Goal: Check status: Check status

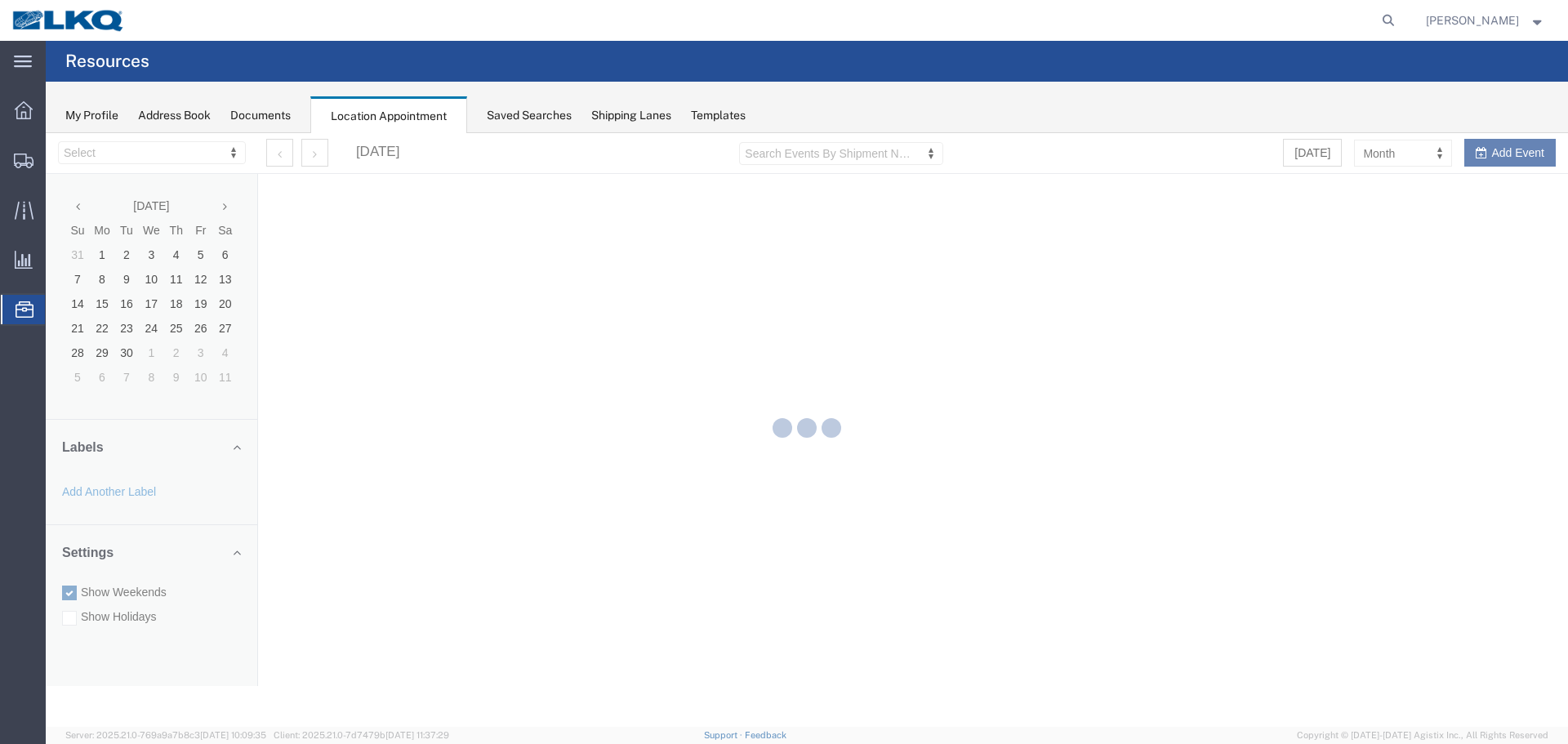
select select "27634"
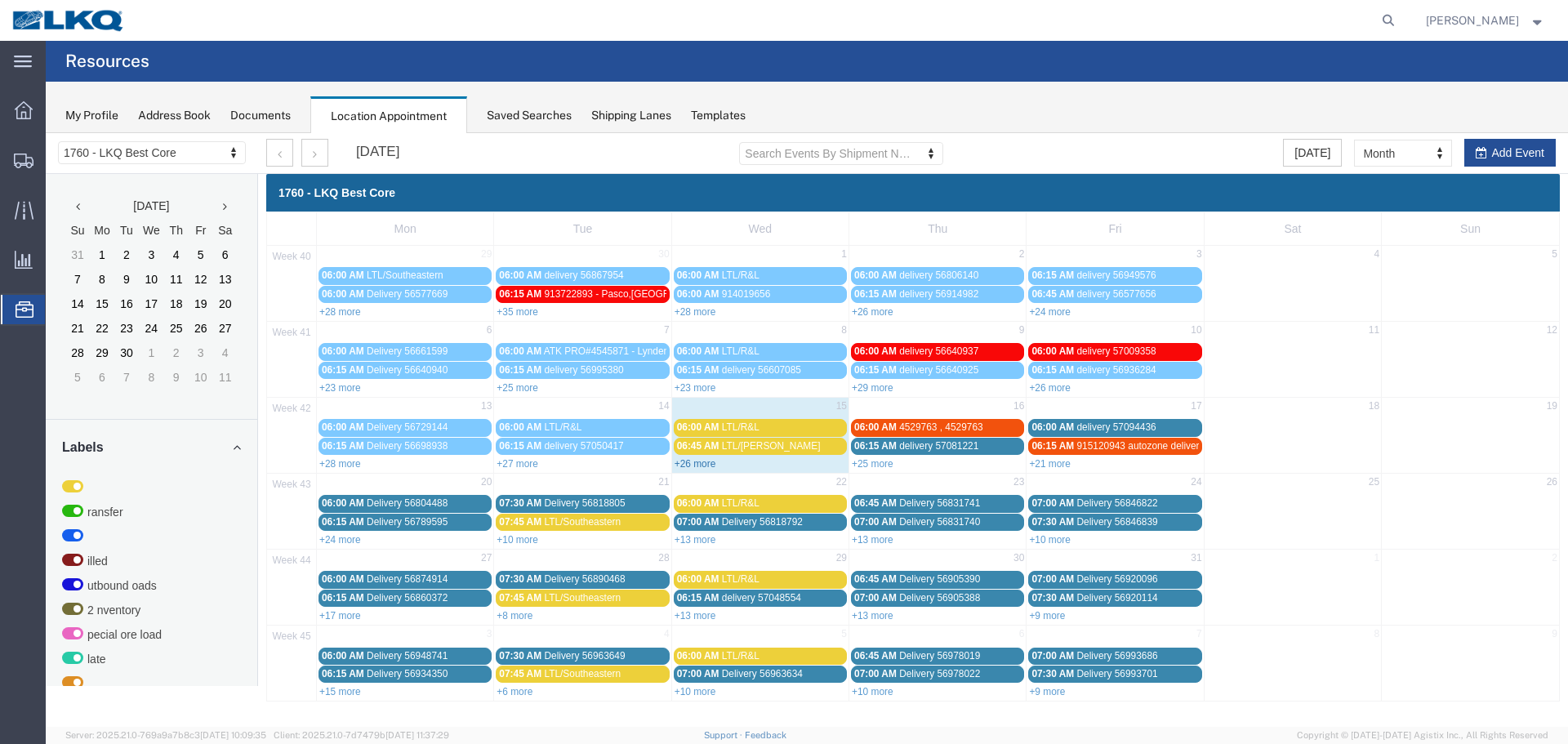
click at [690, 461] on link "+26 more" at bounding box center [695, 464] width 42 height 11
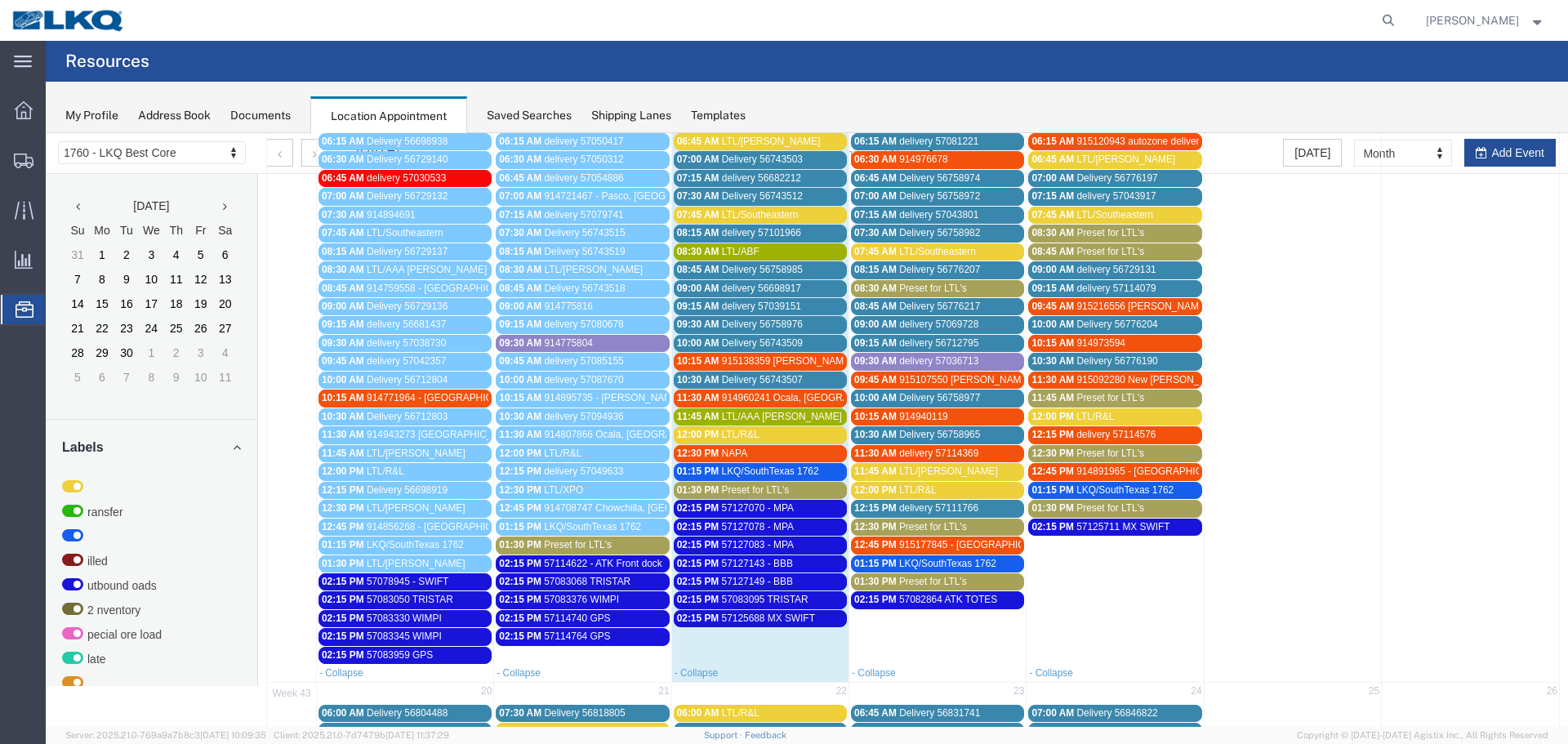
scroll to position [408, 0]
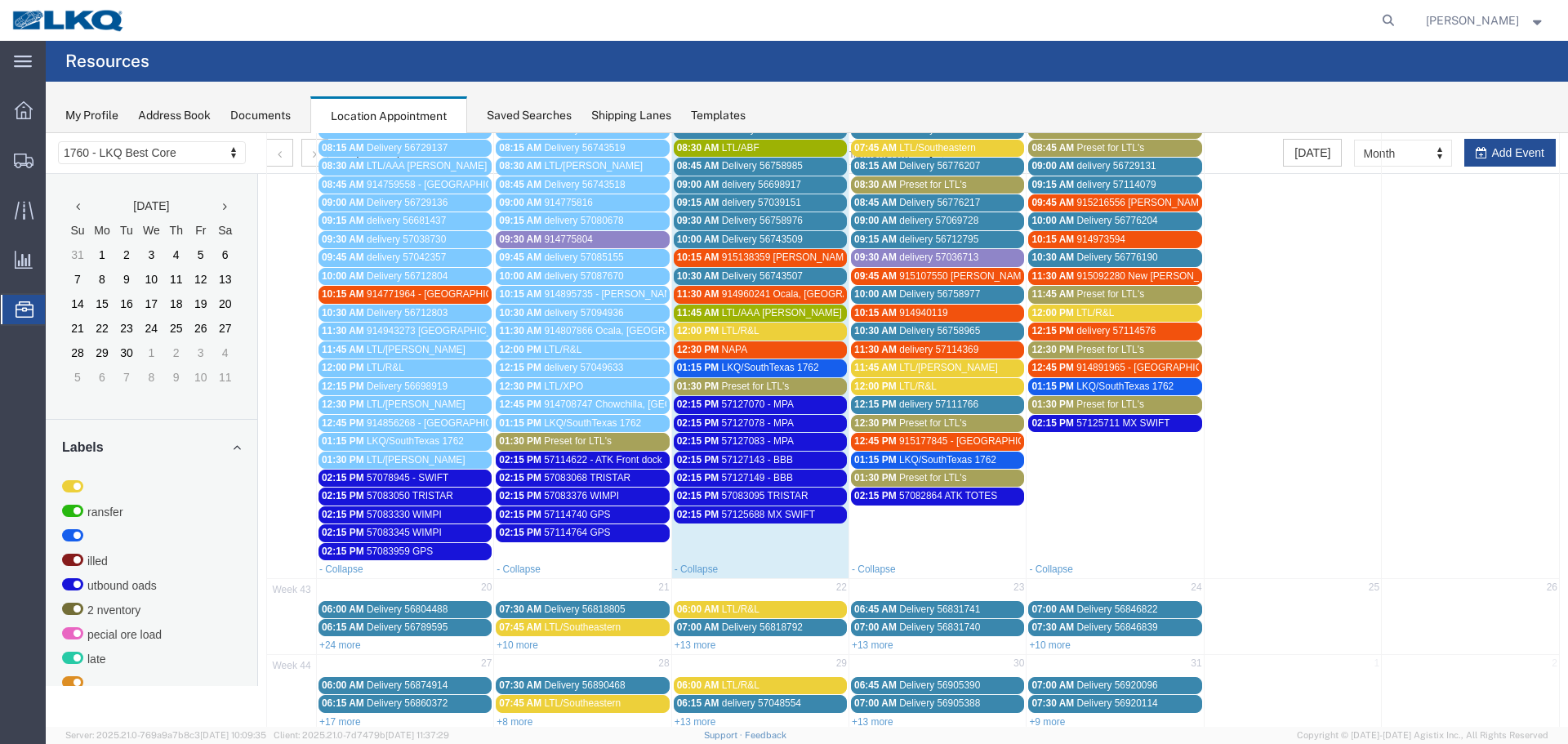
click at [749, 404] on span "57127070 - MPA" at bounding box center [758, 404] width 72 height 11
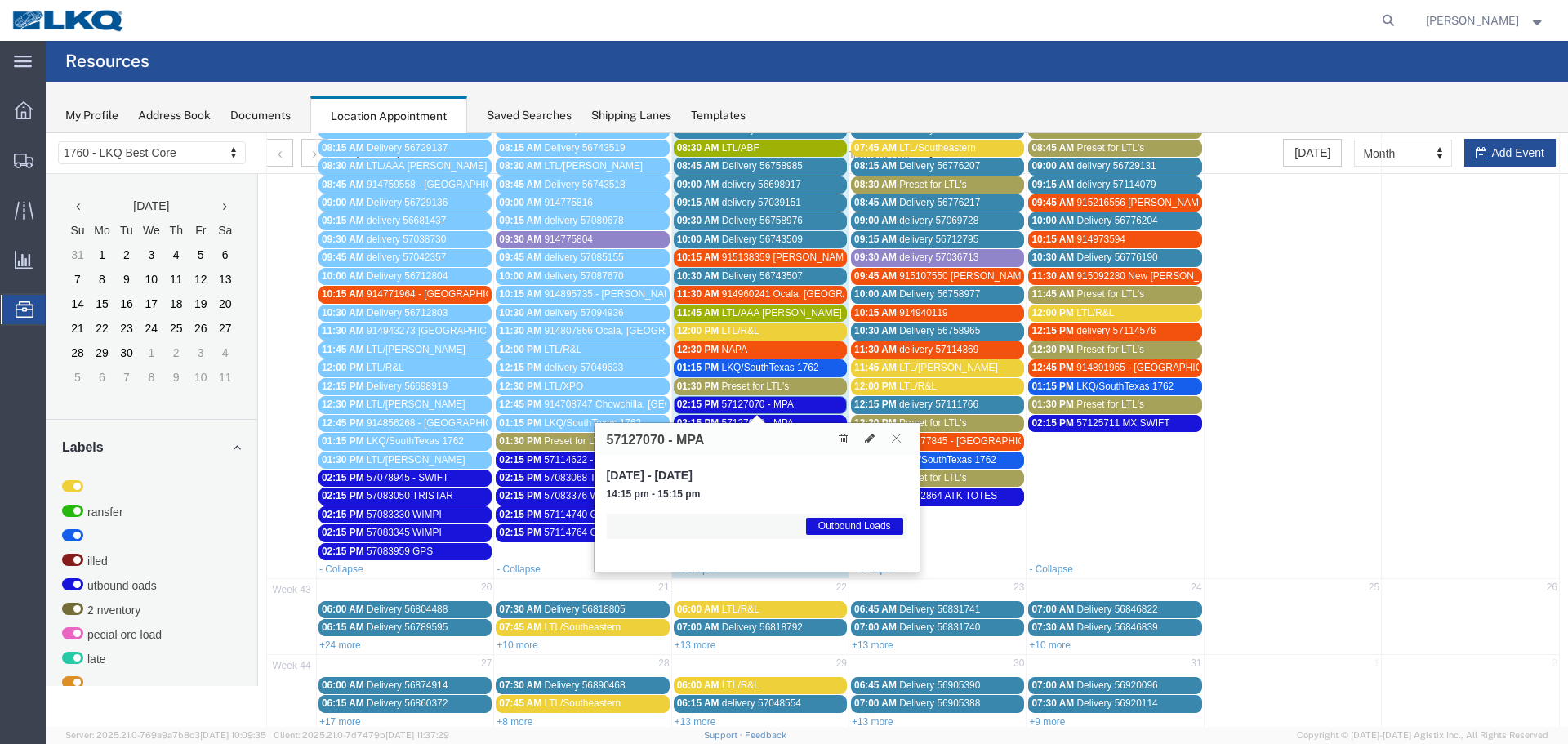
click at [626, 433] on h3 "57127070 - MPA" at bounding box center [656, 441] width 98 height 15
copy h3 "57127070"
click at [890, 434] on button at bounding box center [896, 438] width 22 height 16
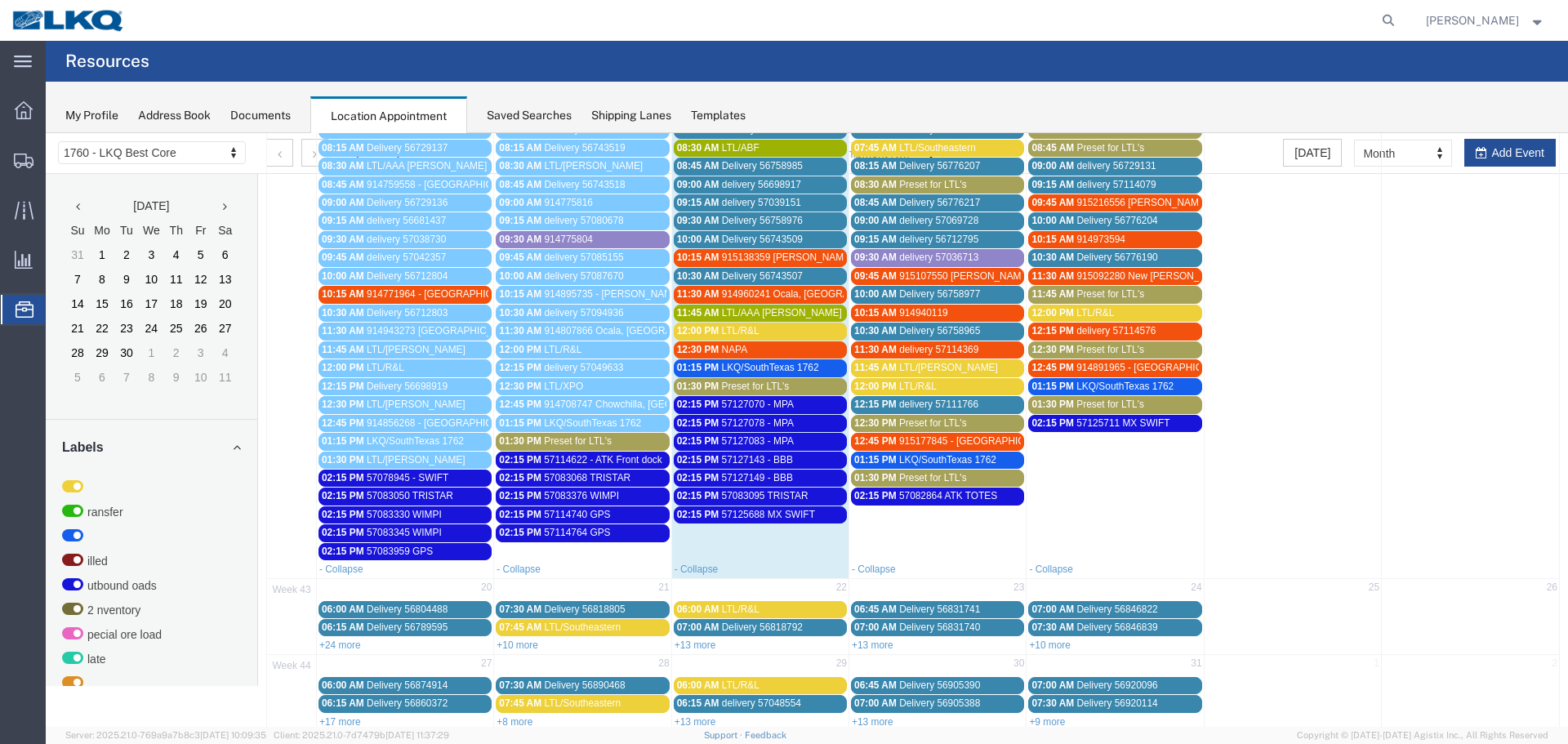
click at [749, 427] on span "57127078 - MPA" at bounding box center [758, 423] width 72 height 11
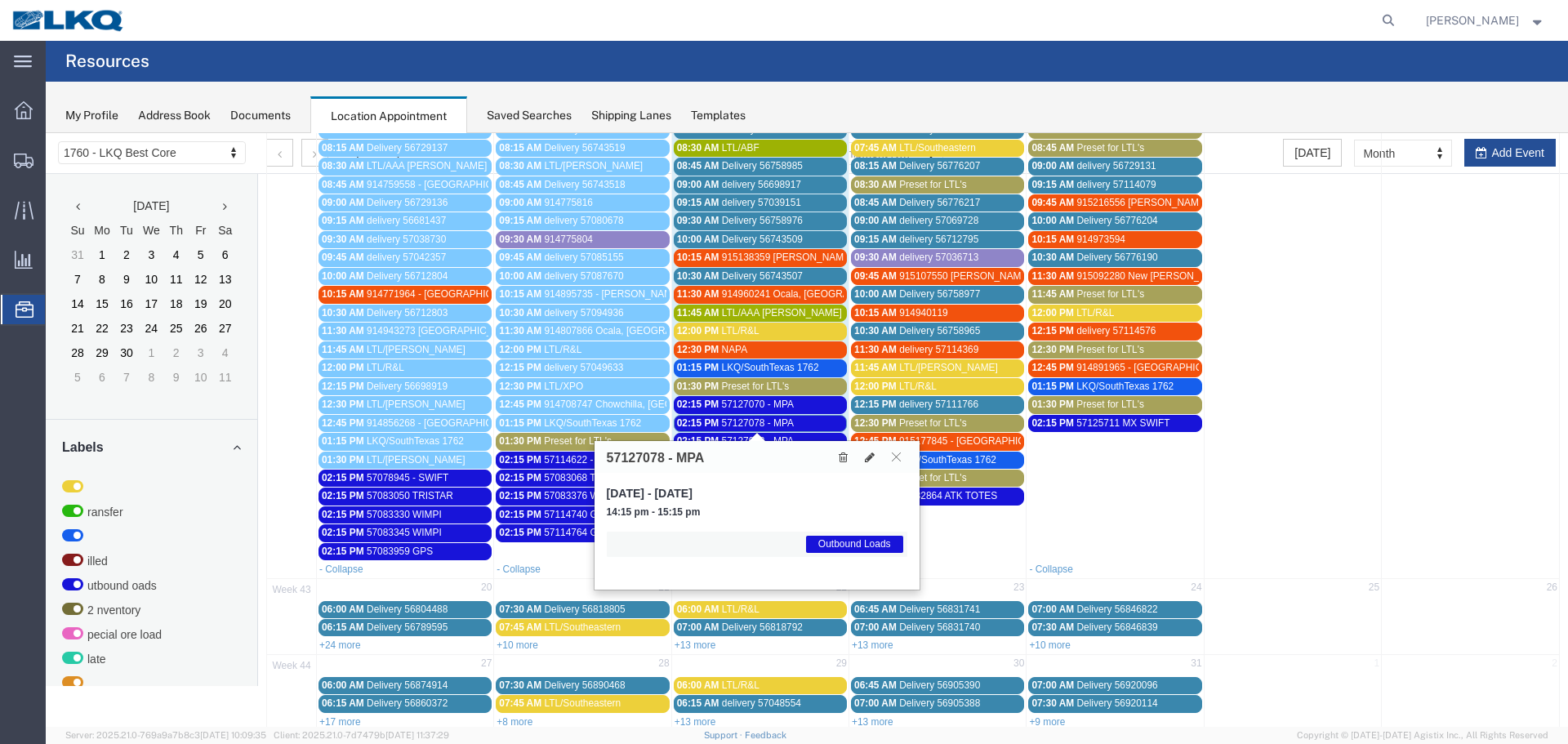
click at [645, 459] on h3 "57127078 - MPA" at bounding box center [656, 459] width 98 height 15
copy h3 "57127078"
click at [897, 456] on icon at bounding box center [896, 457] width 9 height 9
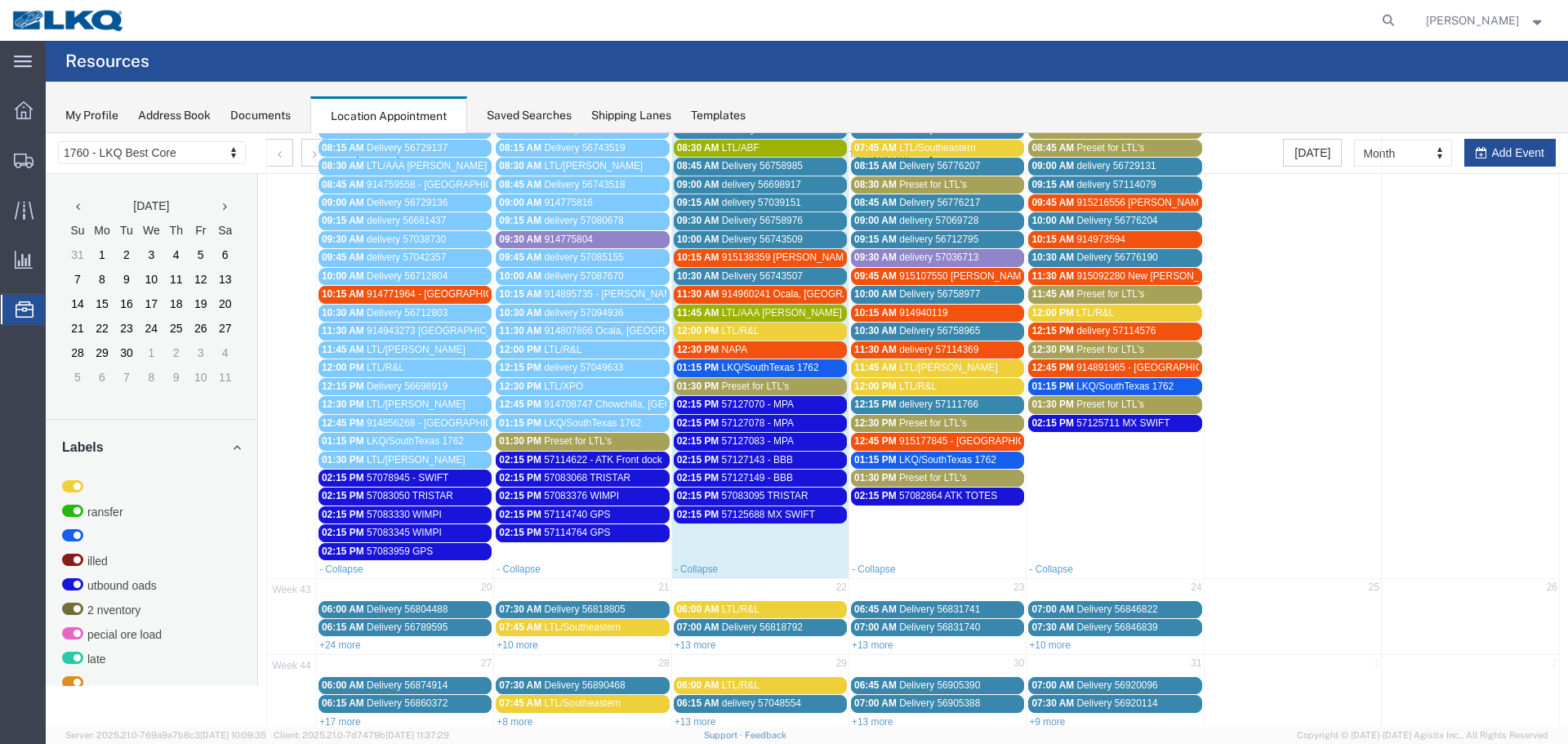
click at [739, 443] on span "57127083 - MPA" at bounding box center [758, 441] width 72 height 11
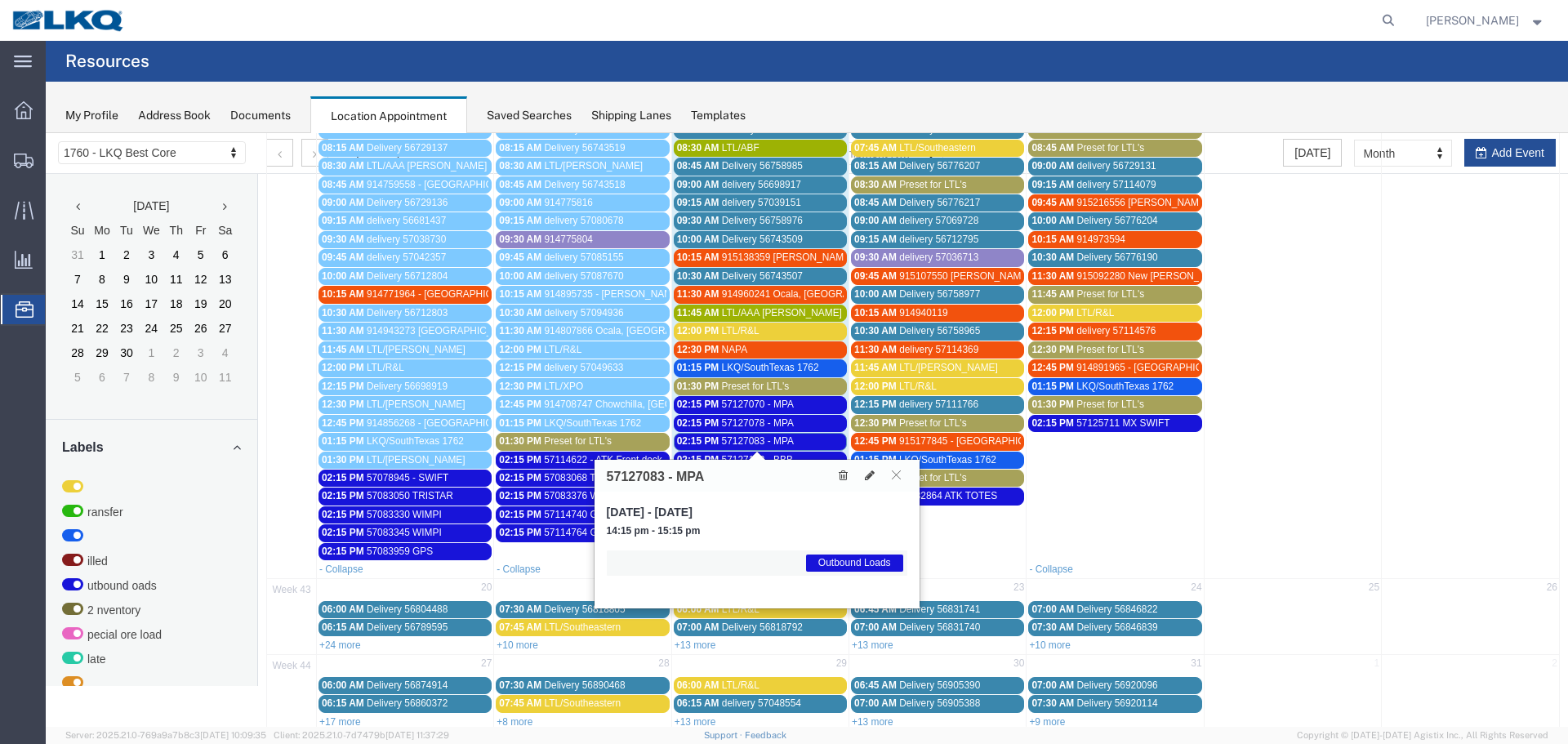
click at [644, 484] on h3 "57127083 - MPA" at bounding box center [656, 477] width 98 height 15
copy h3 "57127083"
click at [887, 473] on button at bounding box center [896, 474] width 22 height 16
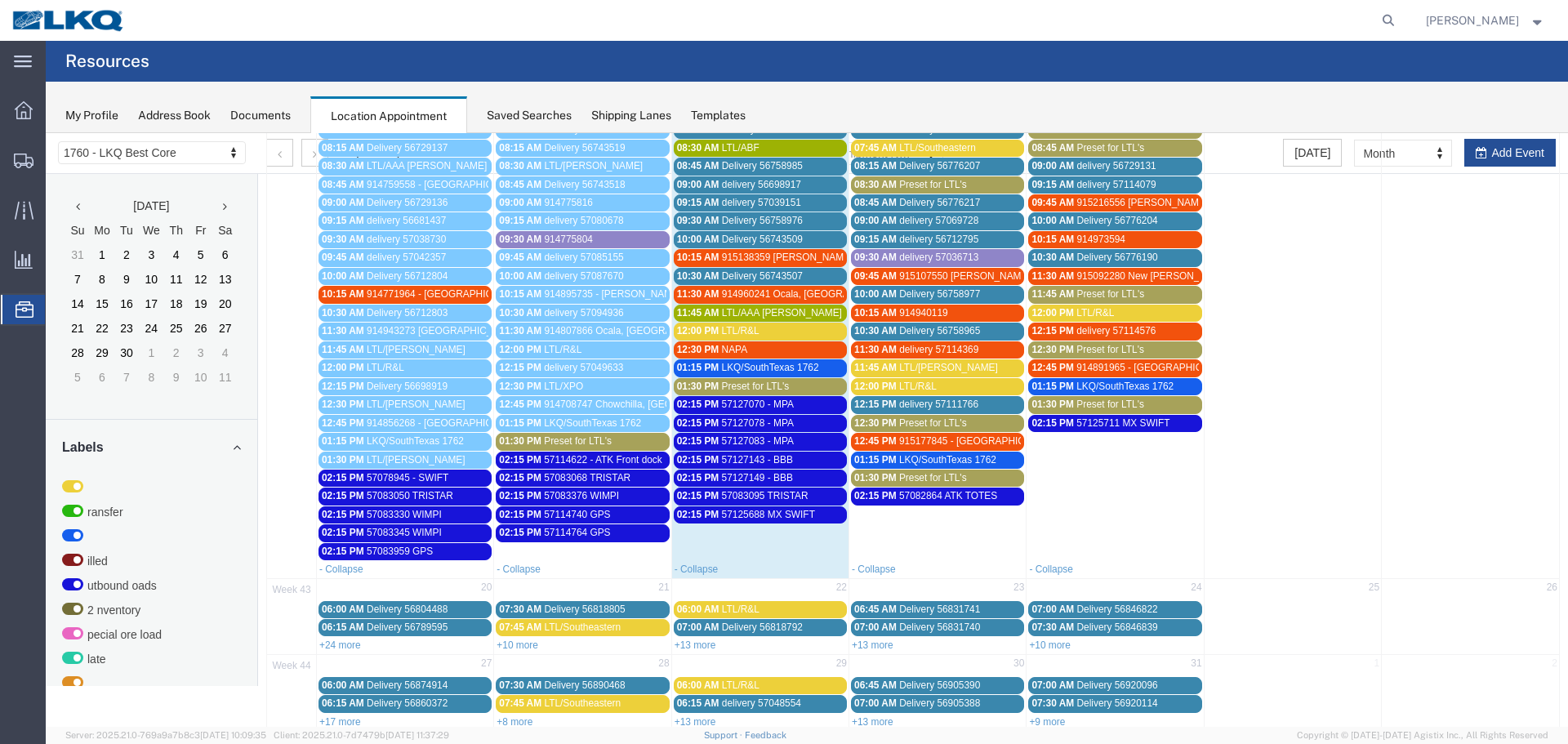
click at [758, 460] on span "57127143 - BBB" at bounding box center [758, 460] width 71 height 11
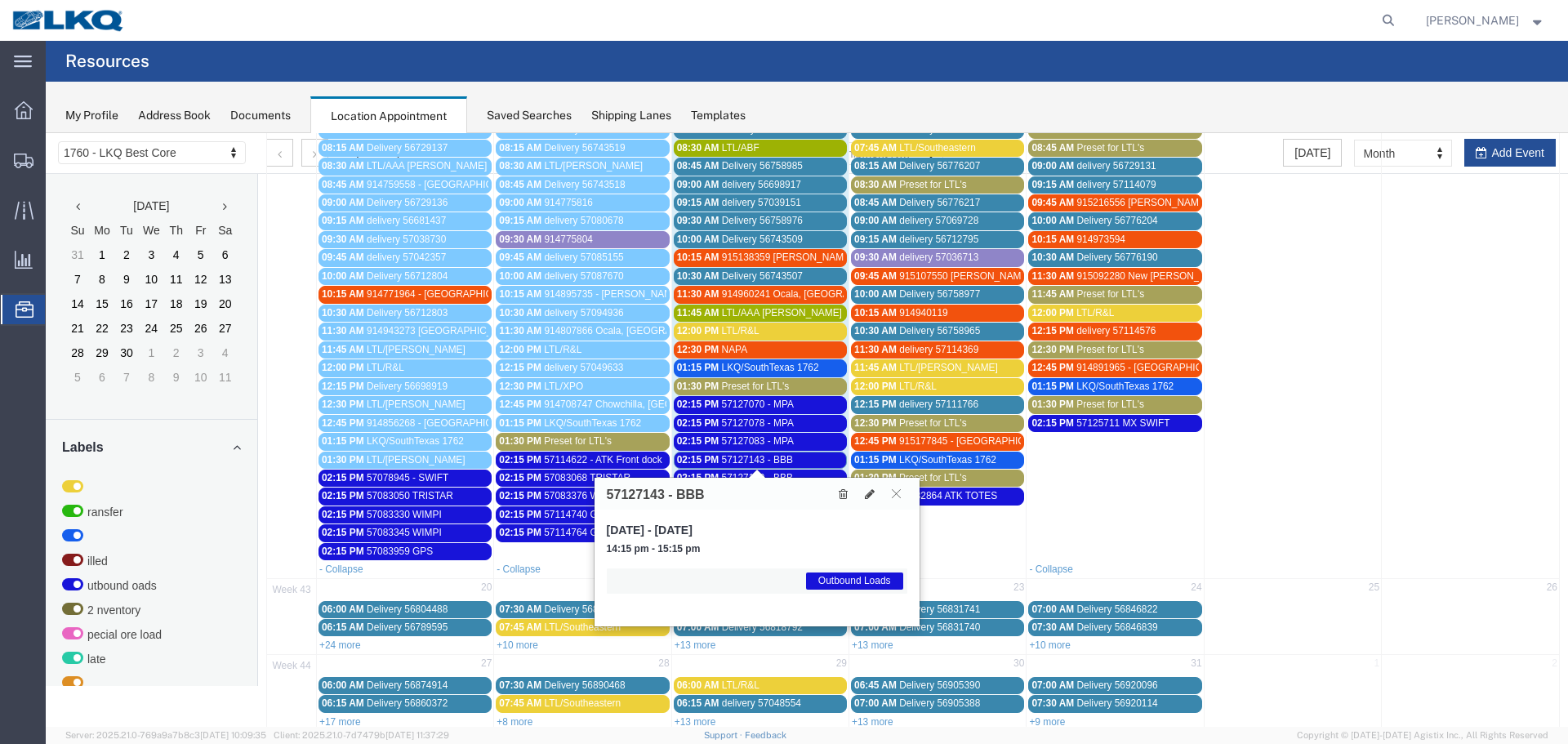
click at [634, 496] on h3 "57127143 - BBB" at bounding box center [656, 495] width 98 height 15
copy h3 "57127143"
click at [901, 494] on button at bounding box center [896, 493] width 22 height 16
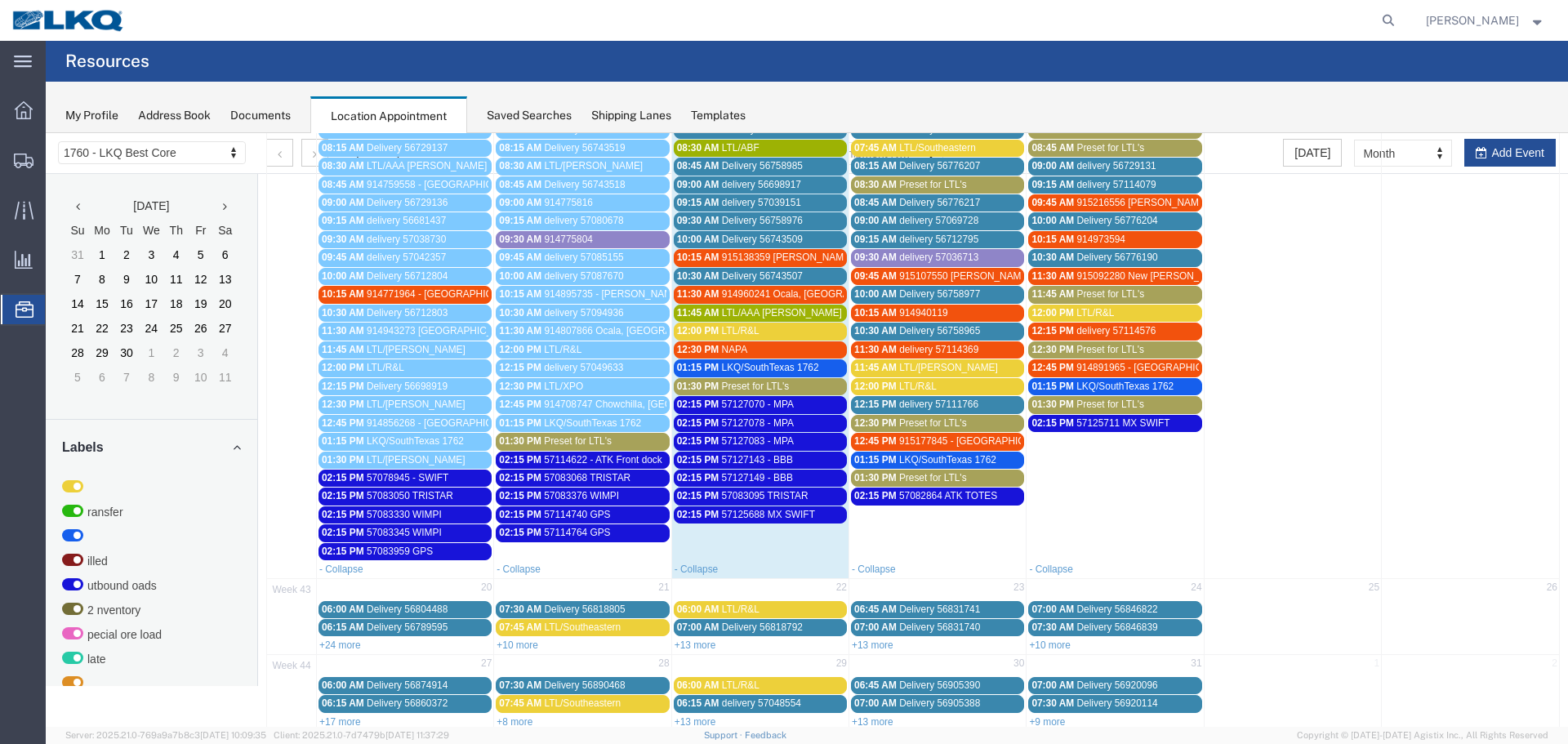
click at [760, 474] on span "57127149 - BBB" at bounding box center [758, 478] width 71 height 11
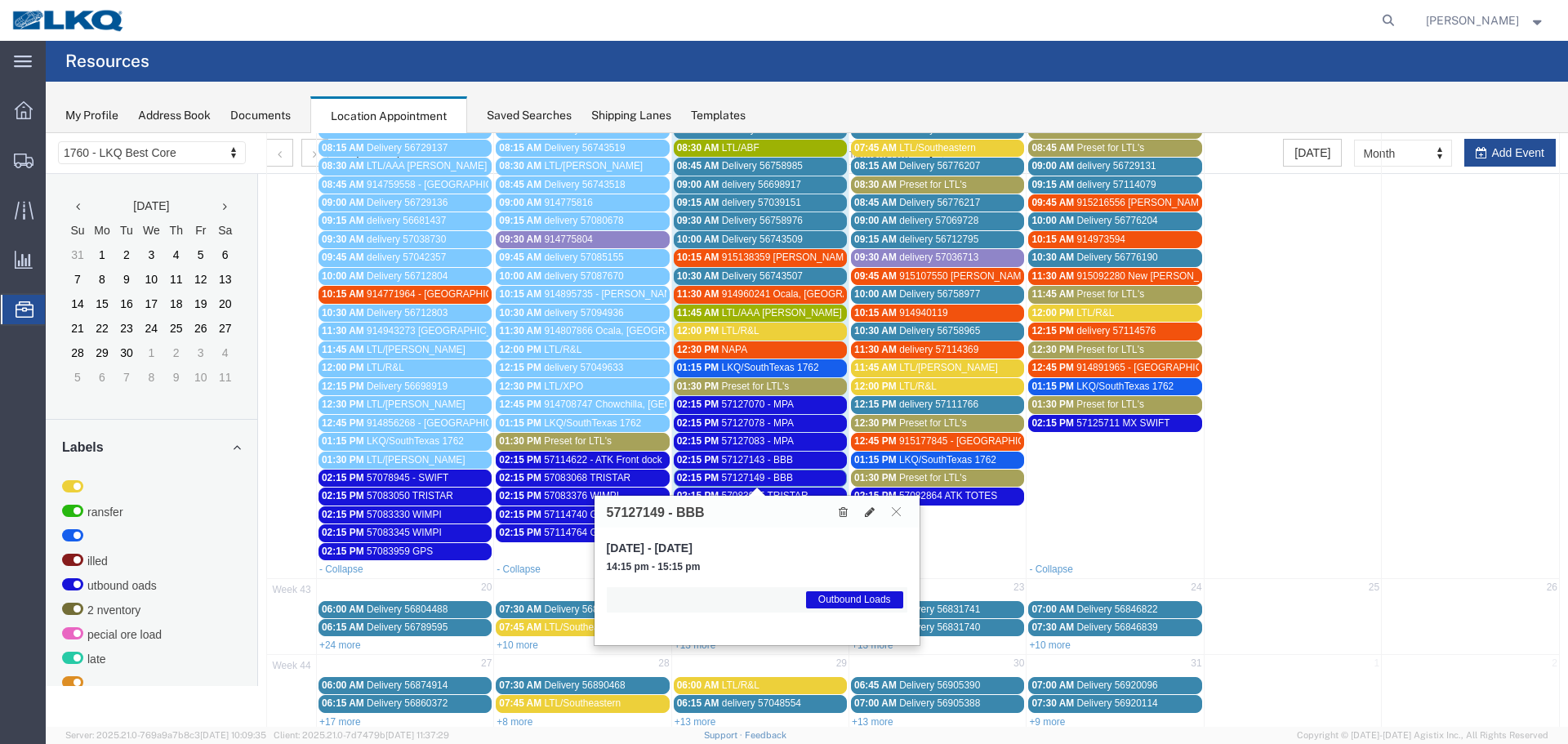
click at [629, 516] on h3 "57127149 - BBB" at bounding box center [656, 513] width 98 height 15
copy h3 "57127149"
click at [895, 518] on button at bounding box center [896, 512] width 22 height 16
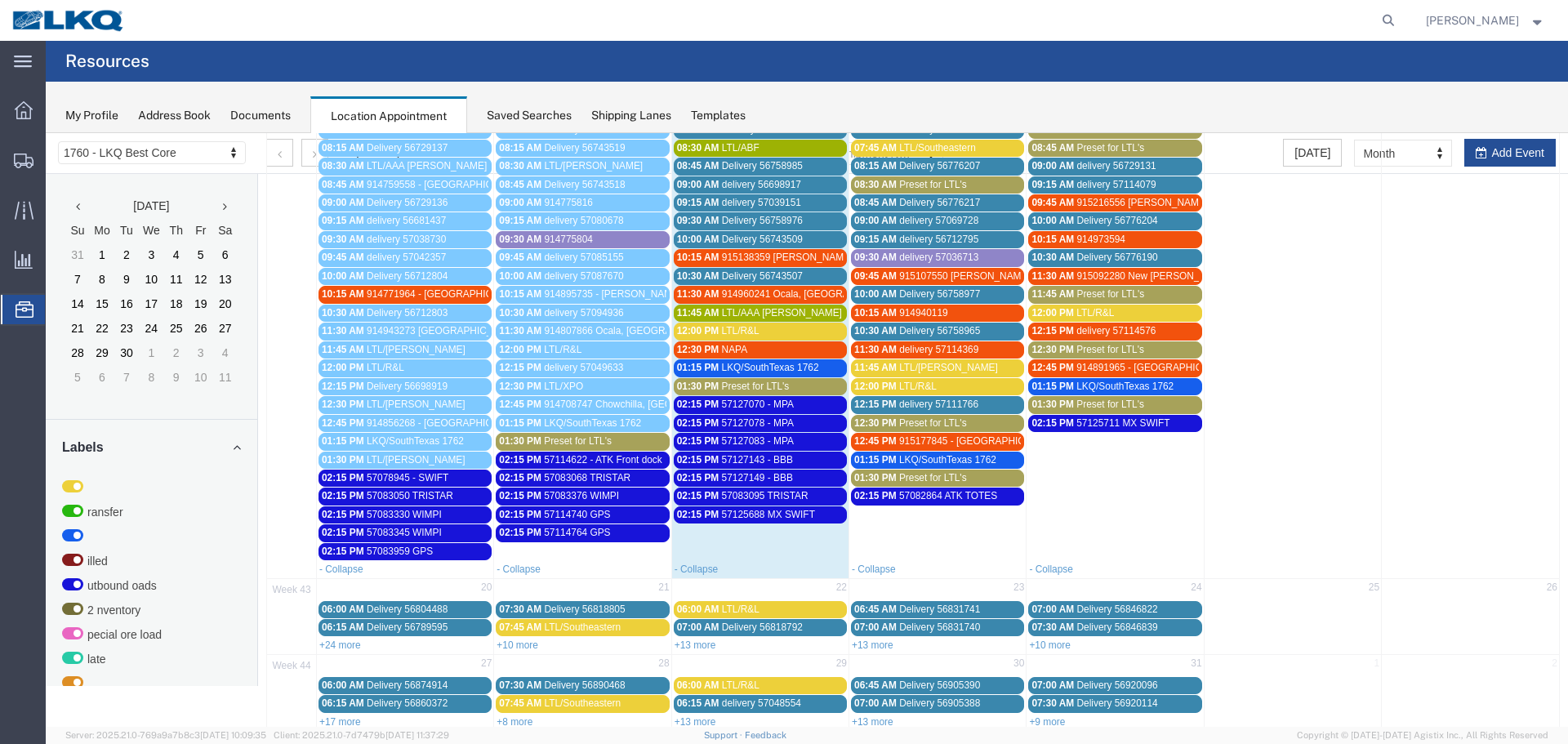
click at [748, 492] on span "57083095 TRISTAR" at bounding box center [765, 496] width 87 height 11
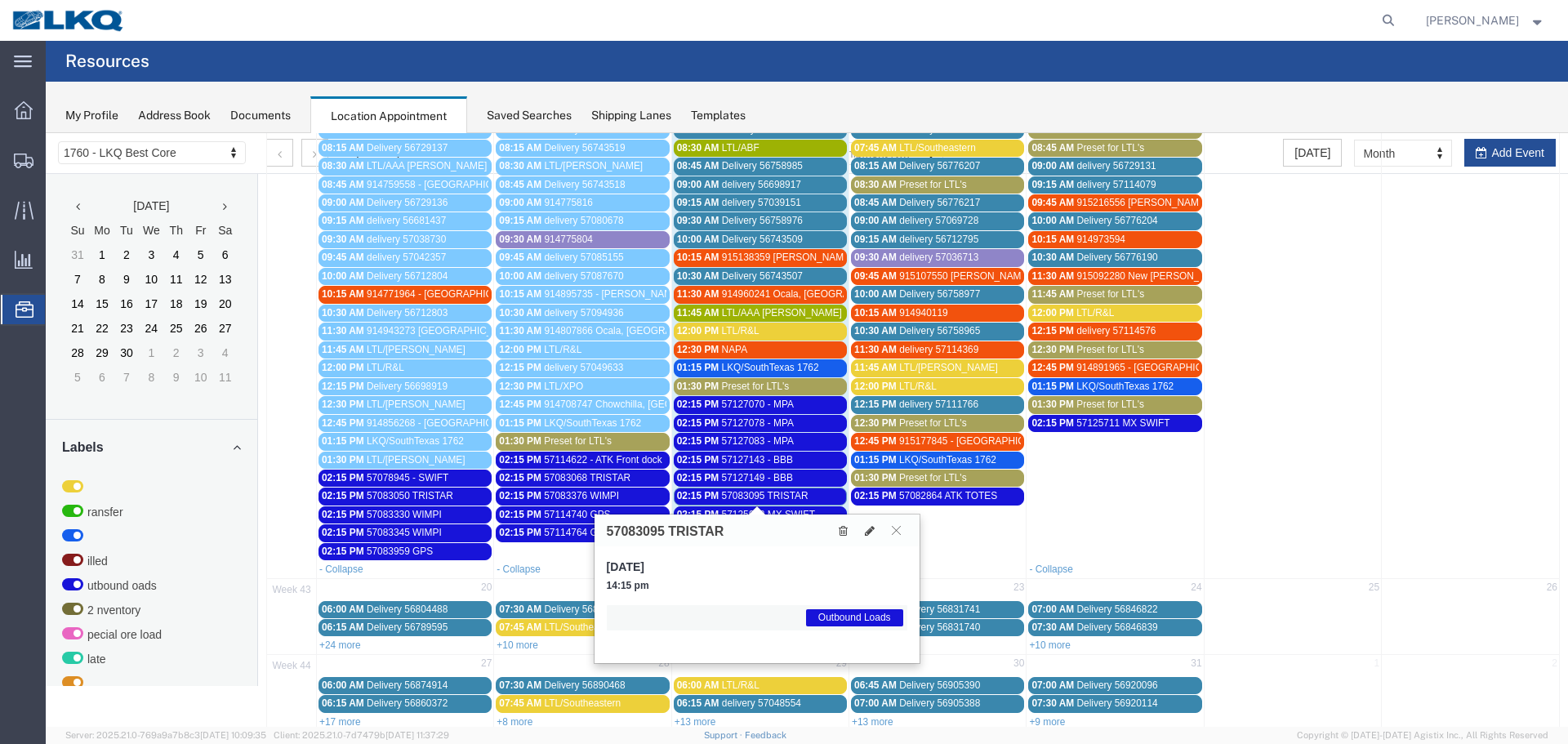
click at [640, 524] on h3 "57083095 TRISTAR" at bounding box center [666, 532] width 118 height 15
copy h3 "57083095"
click at [902, 532] on button at bounding box center [896, 531] width 22 height 16
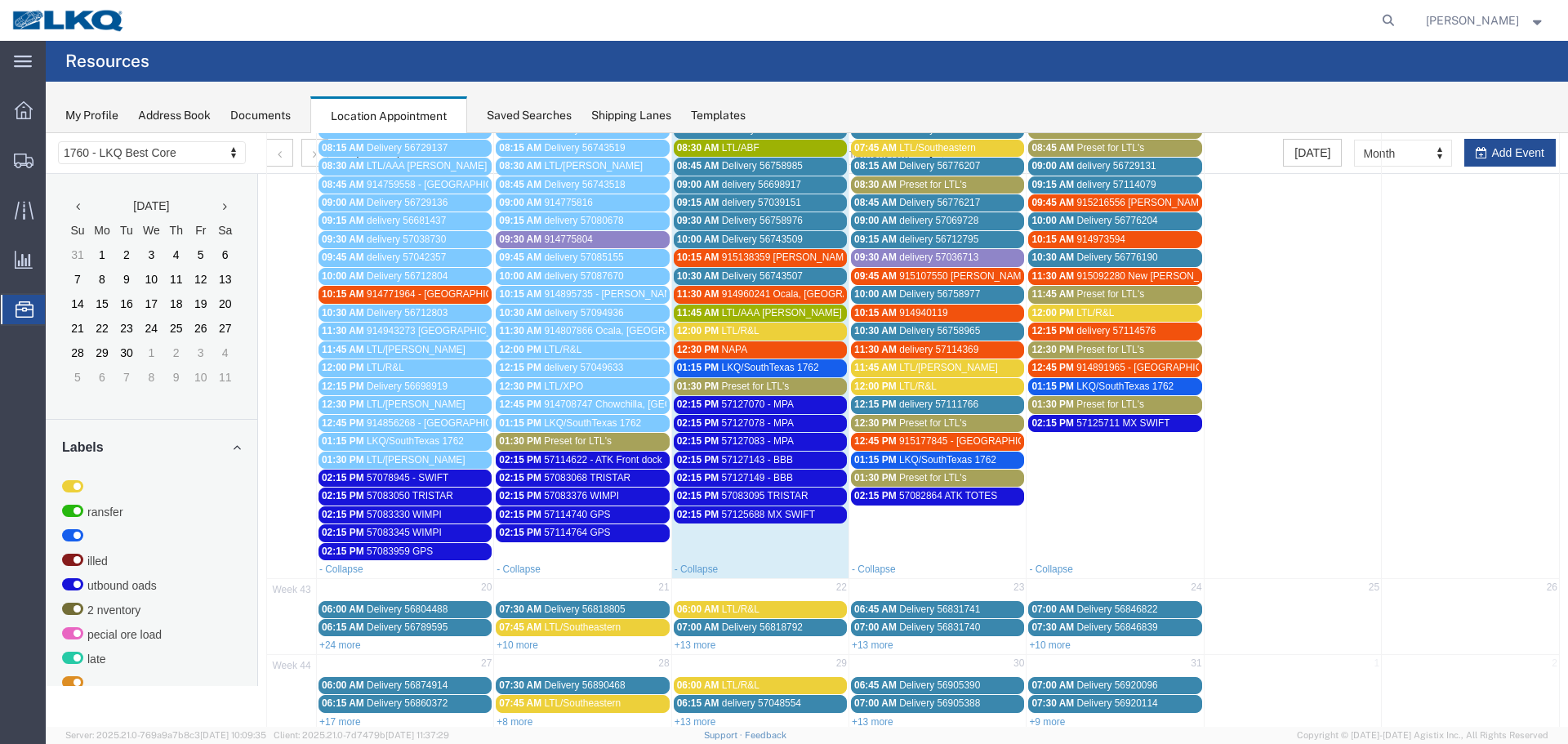
click at [754, 513] on span "57125688 MX SWIFT" at bounding box center [769, 515] width 94 height 11
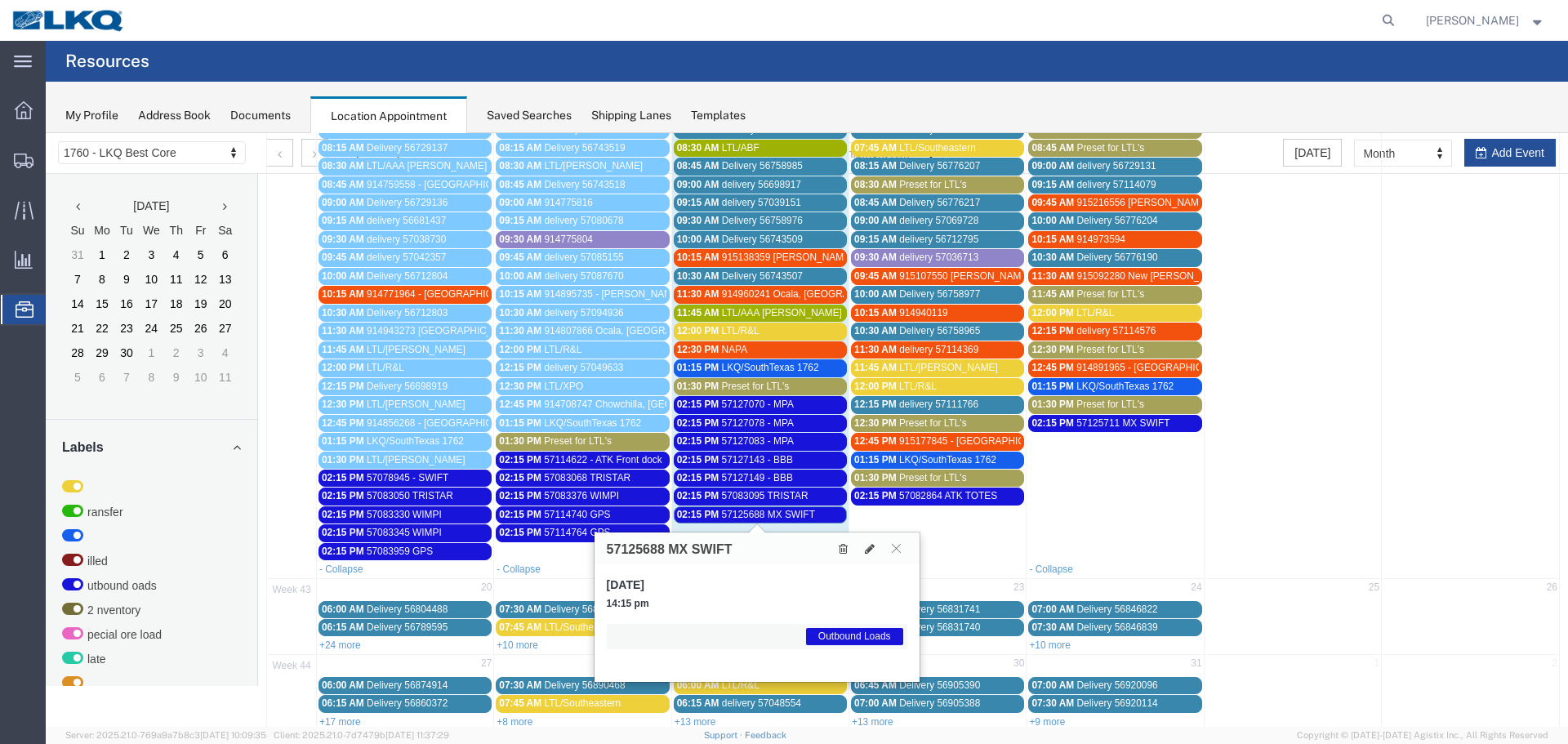
click at [638, 550] on h3 "57125688 MX SWIFT" at bounding box center [670, 550] width 125 height 15
copy h3 "57125688"
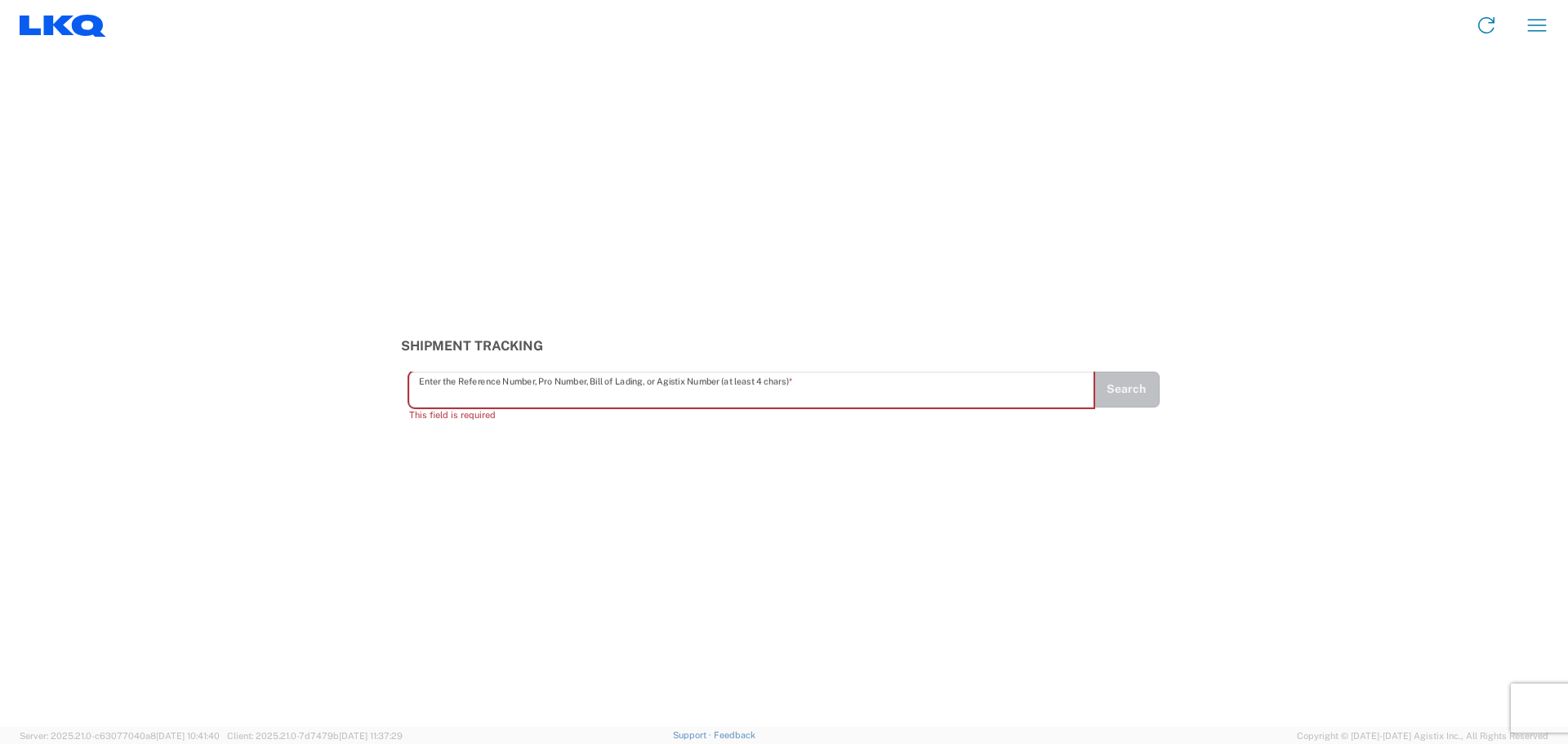
paste input "57127070"
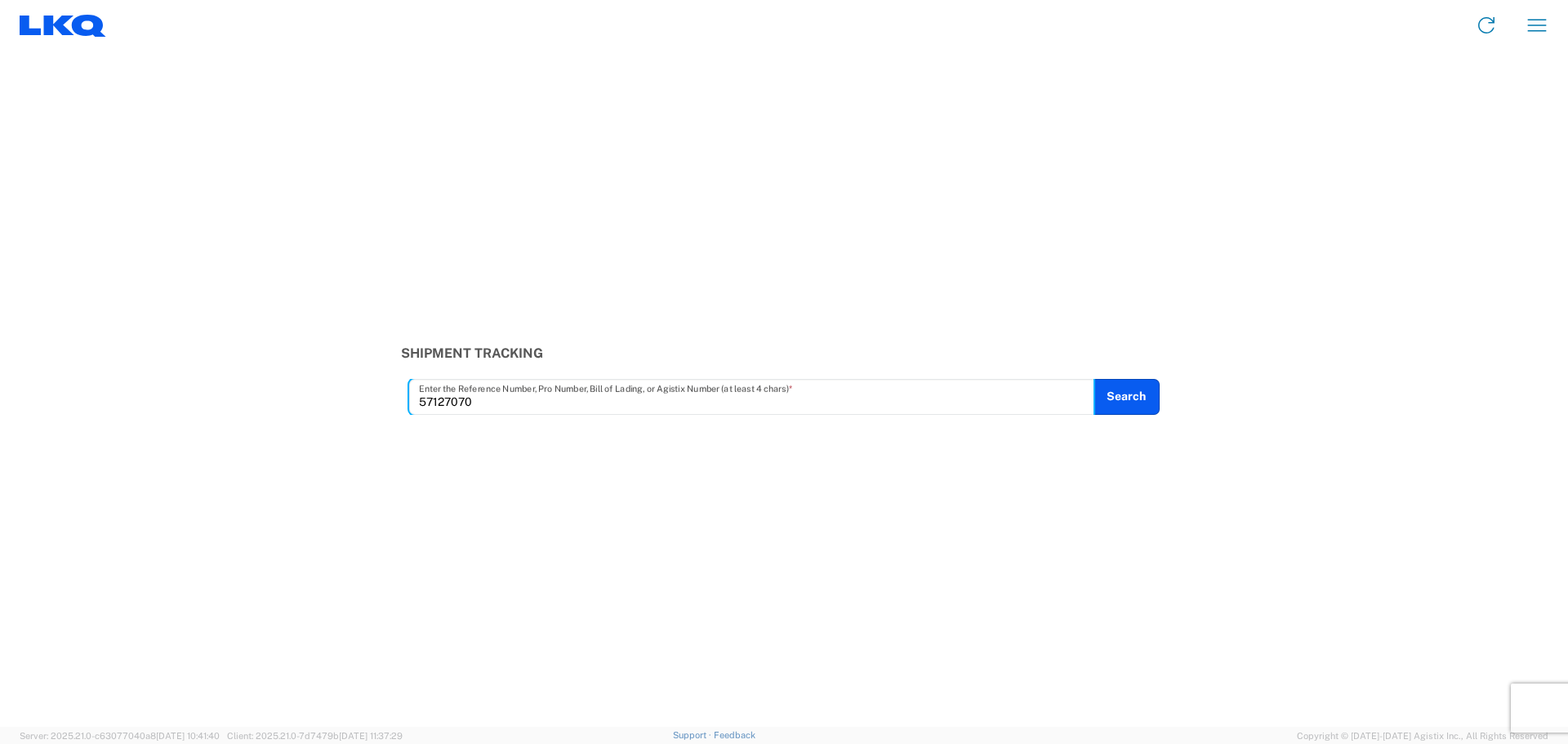
type input "57127070"
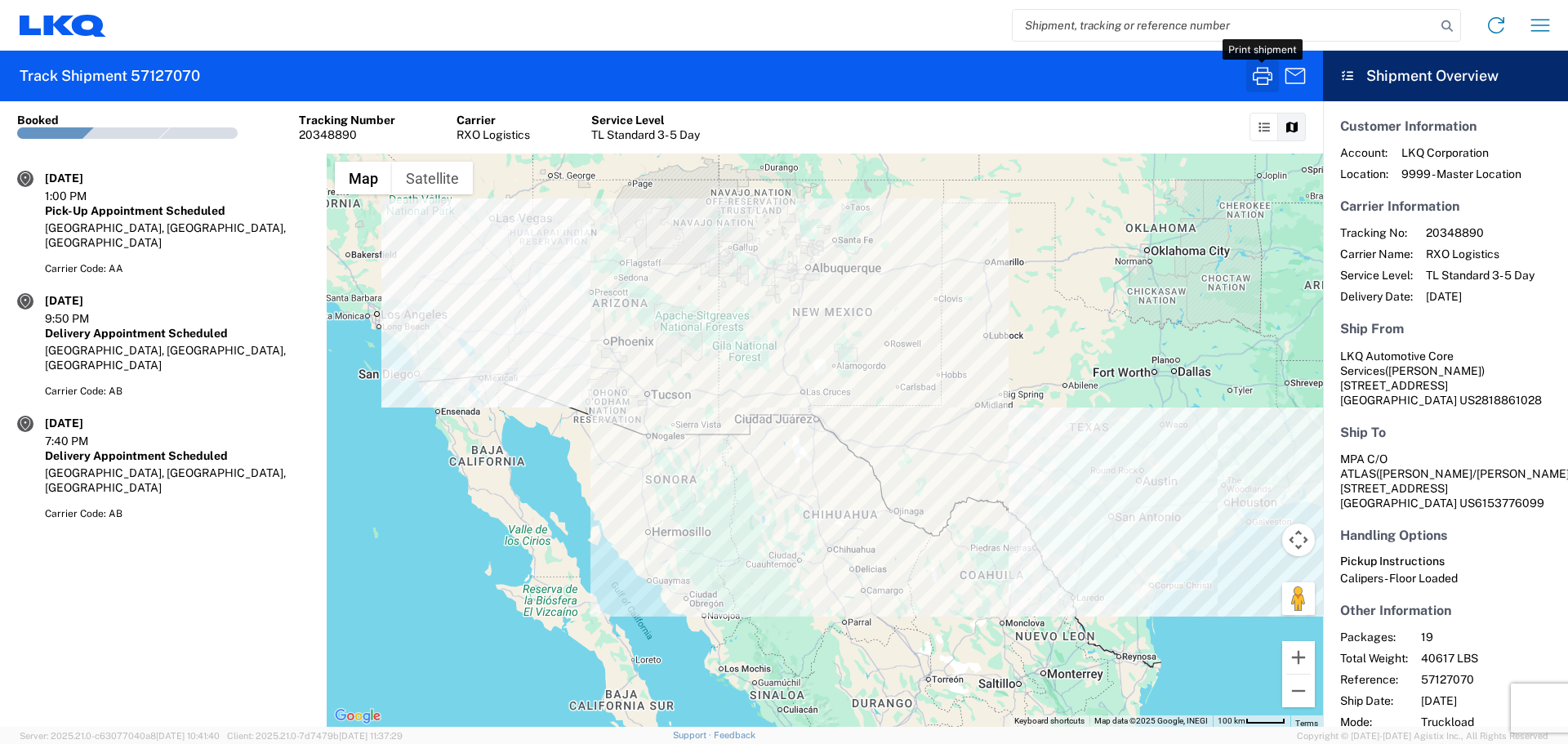
click at [1254, 73] on icon "button" at bounding box center [1262, 76] width 20 height 18
click at [1029, 28] on input "search" at bounding box center [1224, 24] width 423 height 31
paste input "57127078"
click at [1255, 72] on icon "button" at bounding box center [1263, 76] width 26 height 26
click at [1049, 22] on input "57127078" at bounding box center [1224, 24] width 423 height 31
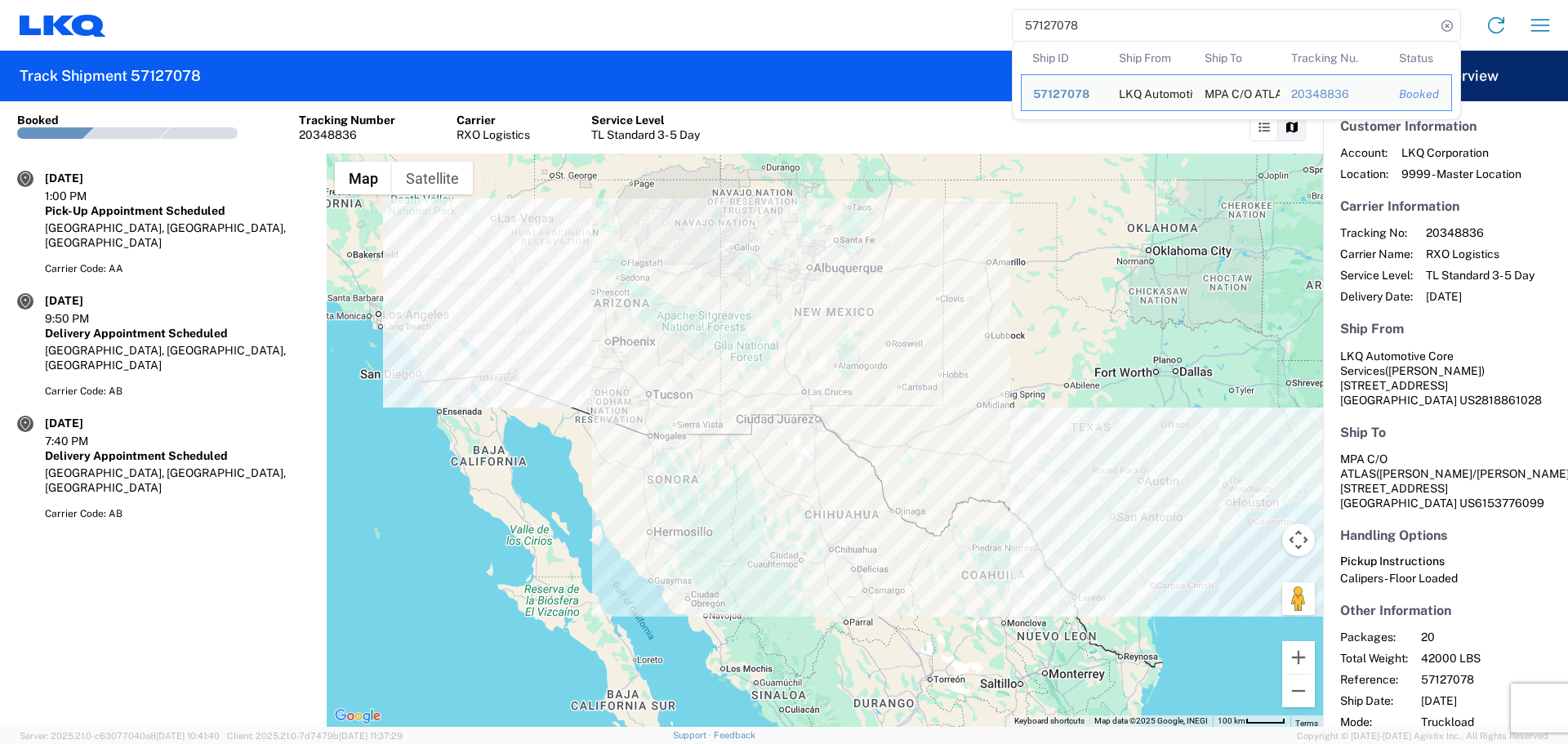
click at [1049, 22] on input "57127078" at bounding box center [1224, 24] width 423 height 31
paste input "83"
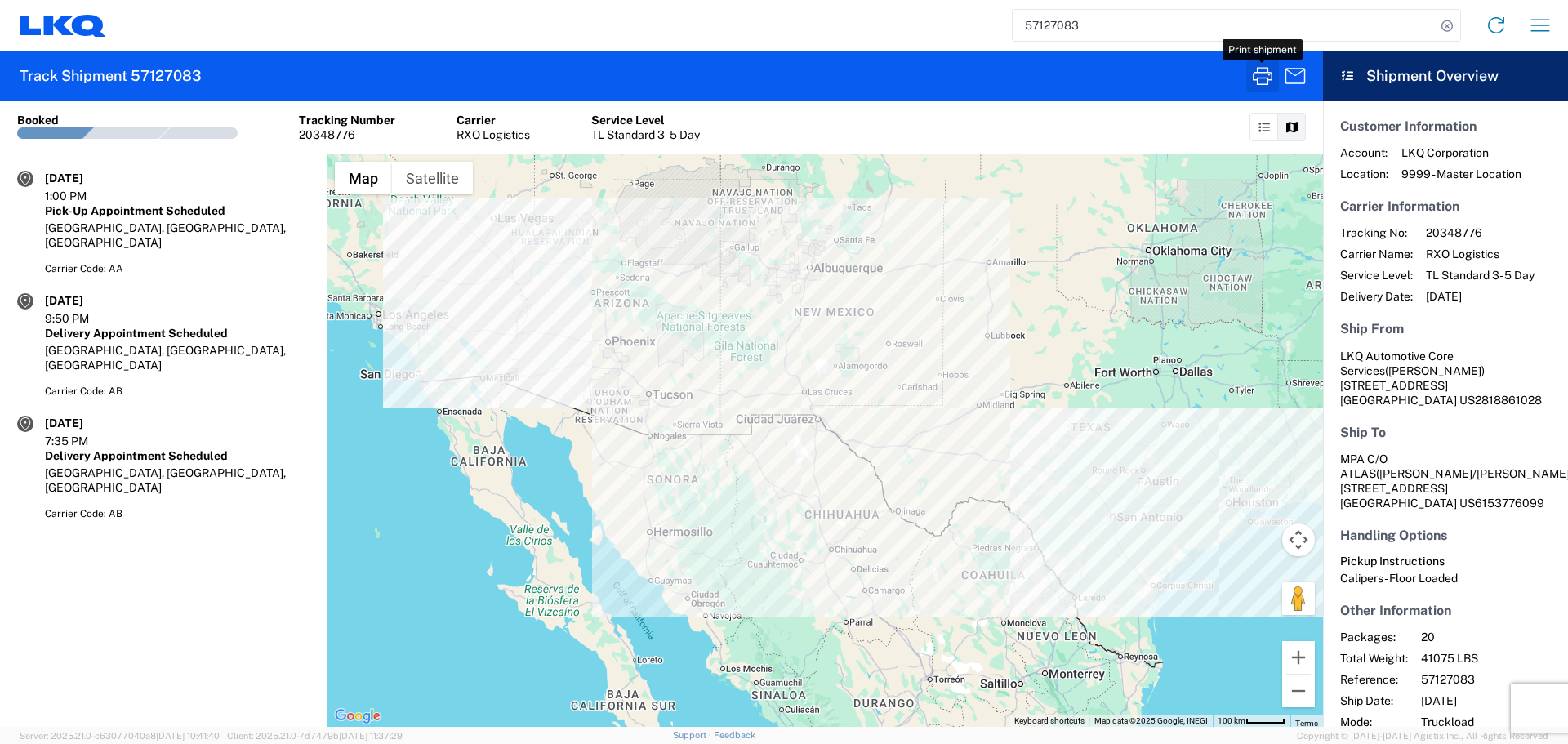
click at [1251, 75] on icon "button" at bounding box center [1263, 76] width 26 height 26
click at [1263, 71] on icon "button" at bounding box center [1263, 76] width 26 height 26
click at [1062, 23] on input "57127083" at bounding box center [1224, 24] width 423 height 31
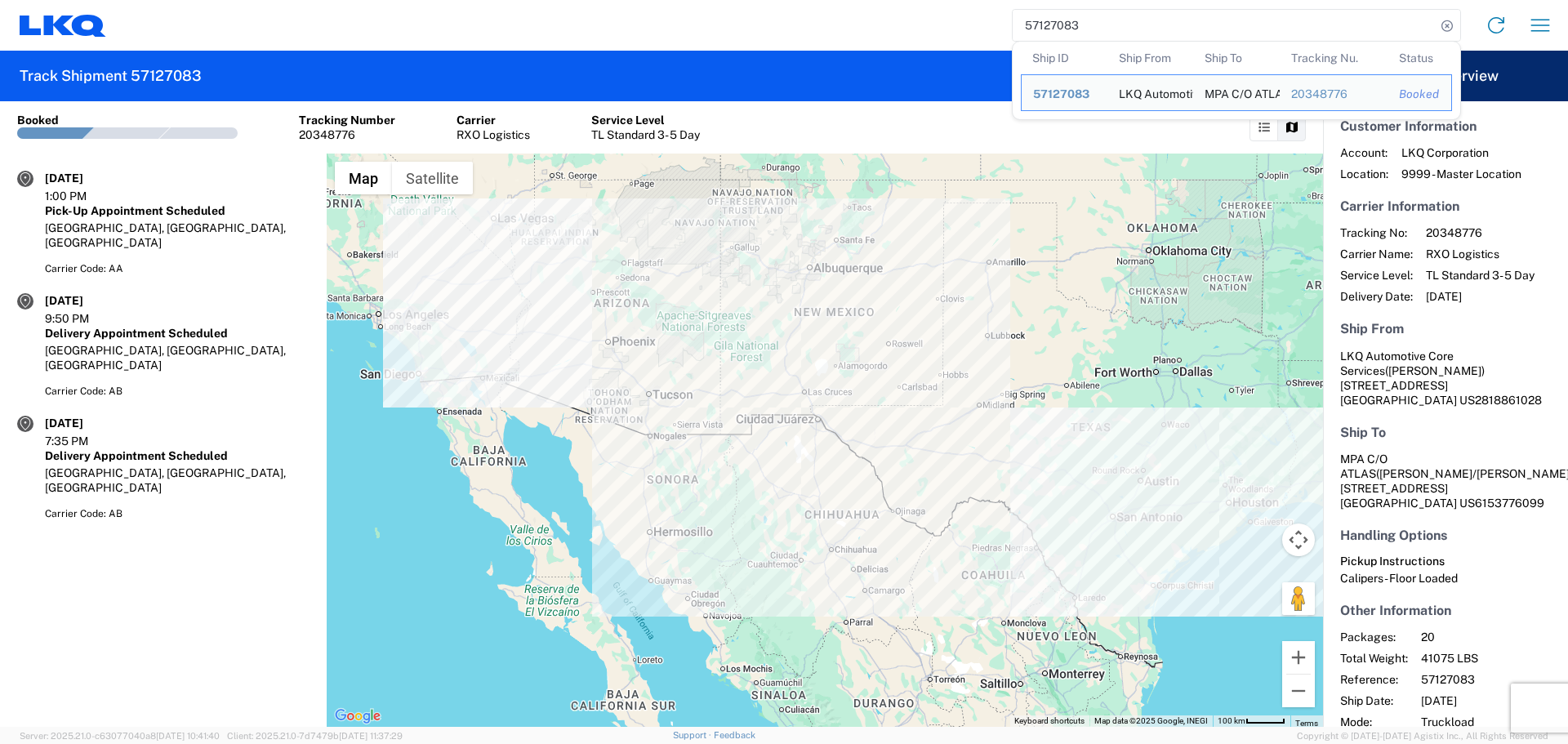
click at [1062, 23] on input "57127083" at bounding box center [1224, 24] width 423 height 31
paste input "143"
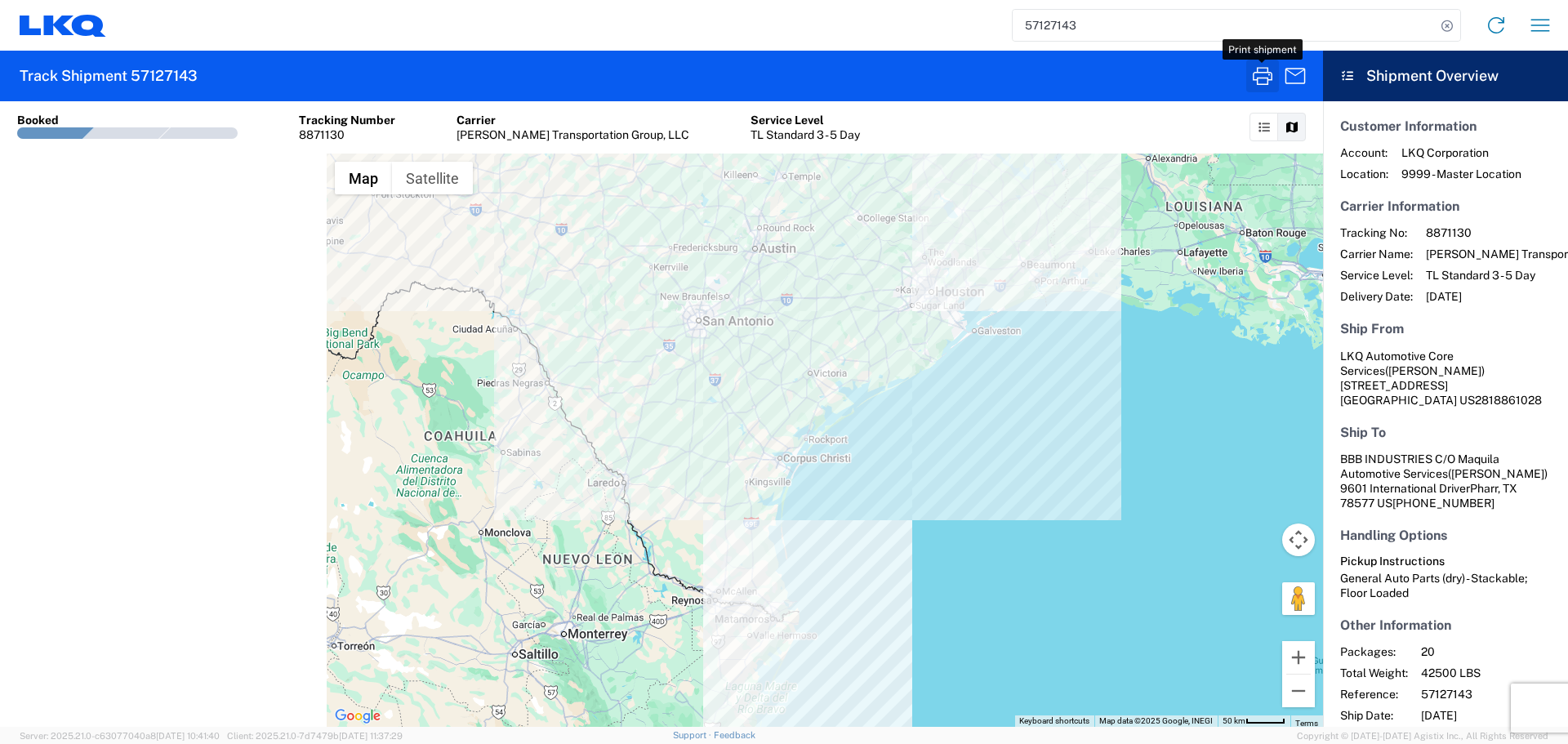
click at [1257, 75] on icon "button" at bounding box center [1263, 76] width 26 height 26
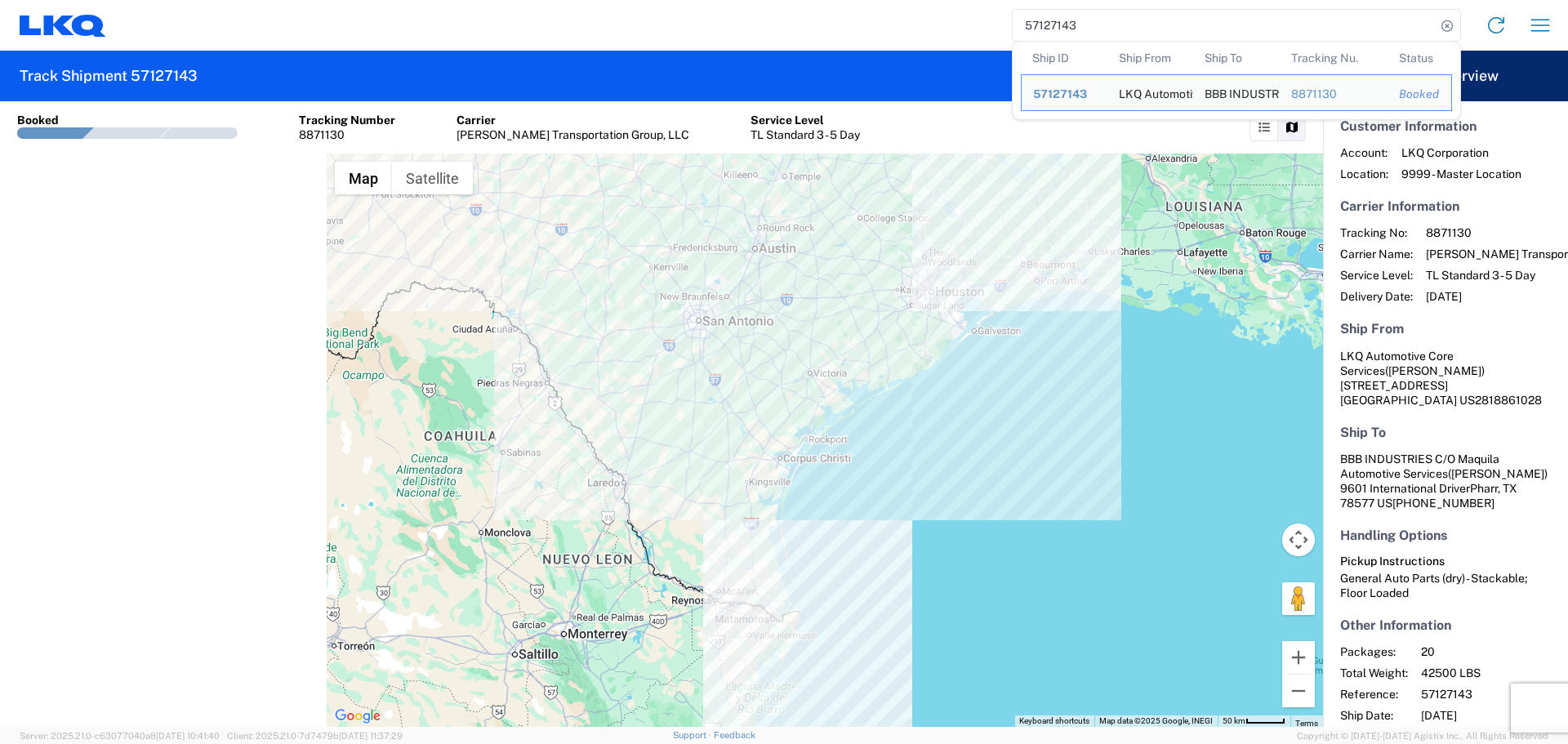
click at [1054, 17] on input "57127143" at bounding box center [1224, 24] width 423 height 31
paste input "9"
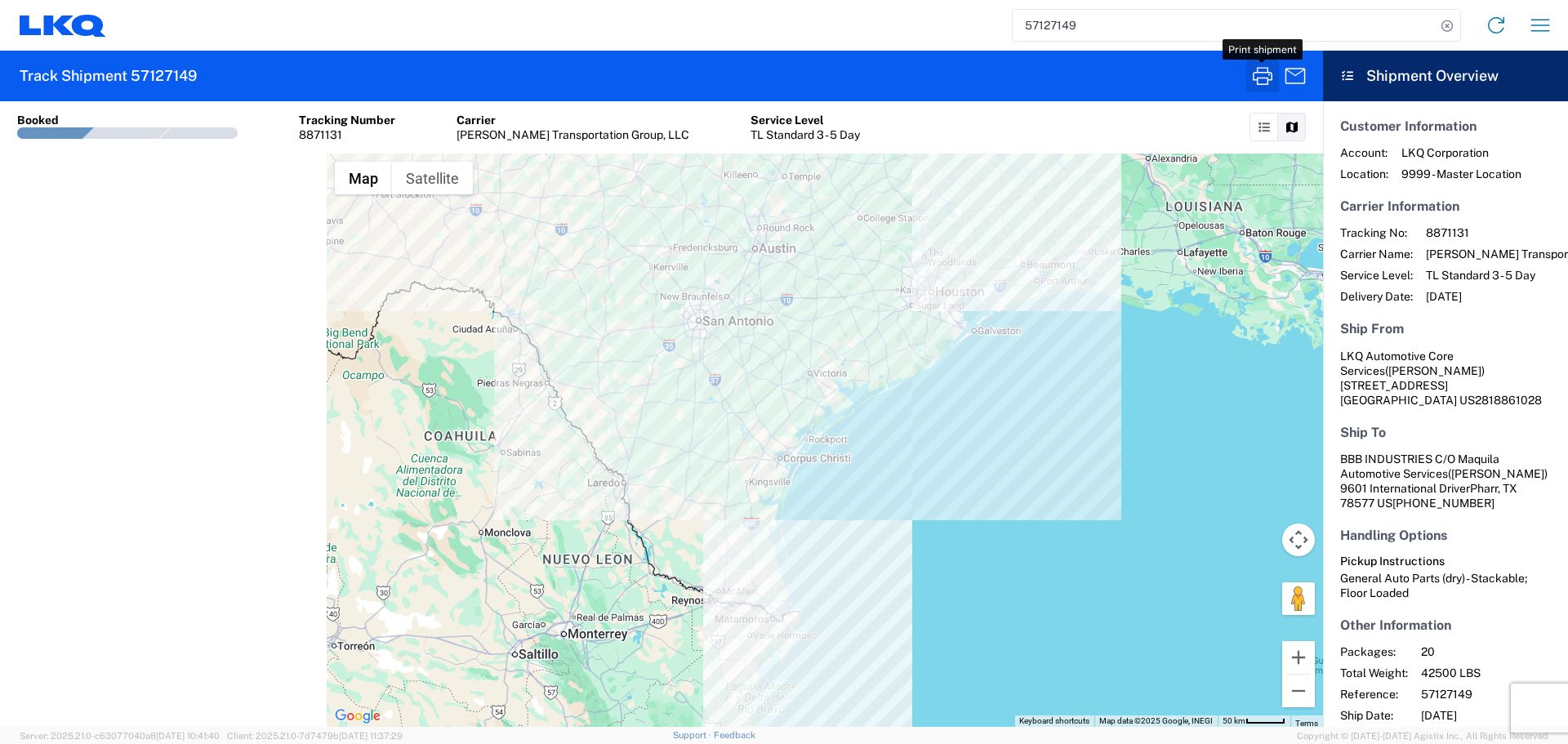
click at [1250, 80] on icon "button" at bounding box center [1263, 76] width 26 height 26
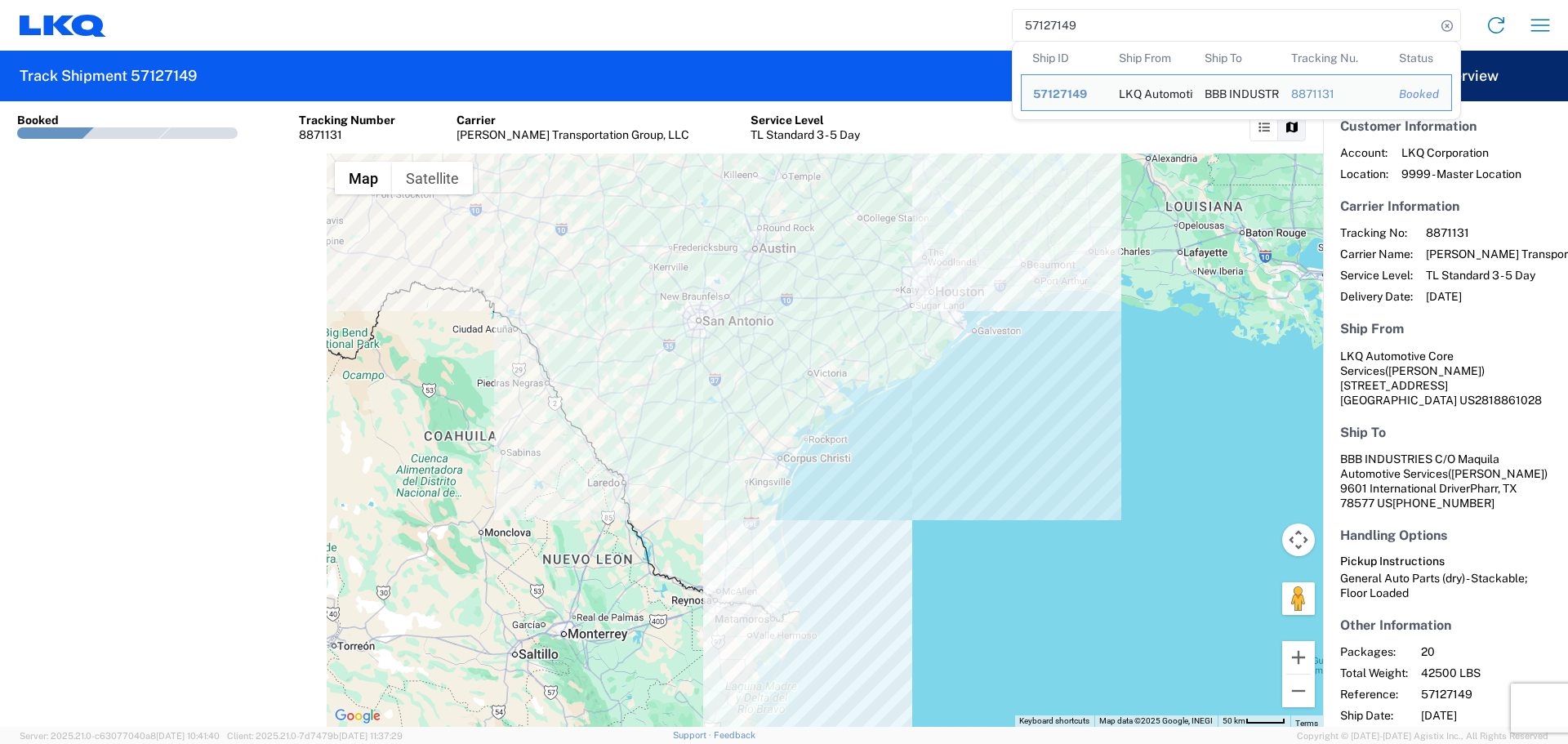
click at [1052, 20] on input "57127149" at bounding box center [1224, 24] width 423 height 31
paste input "083095"
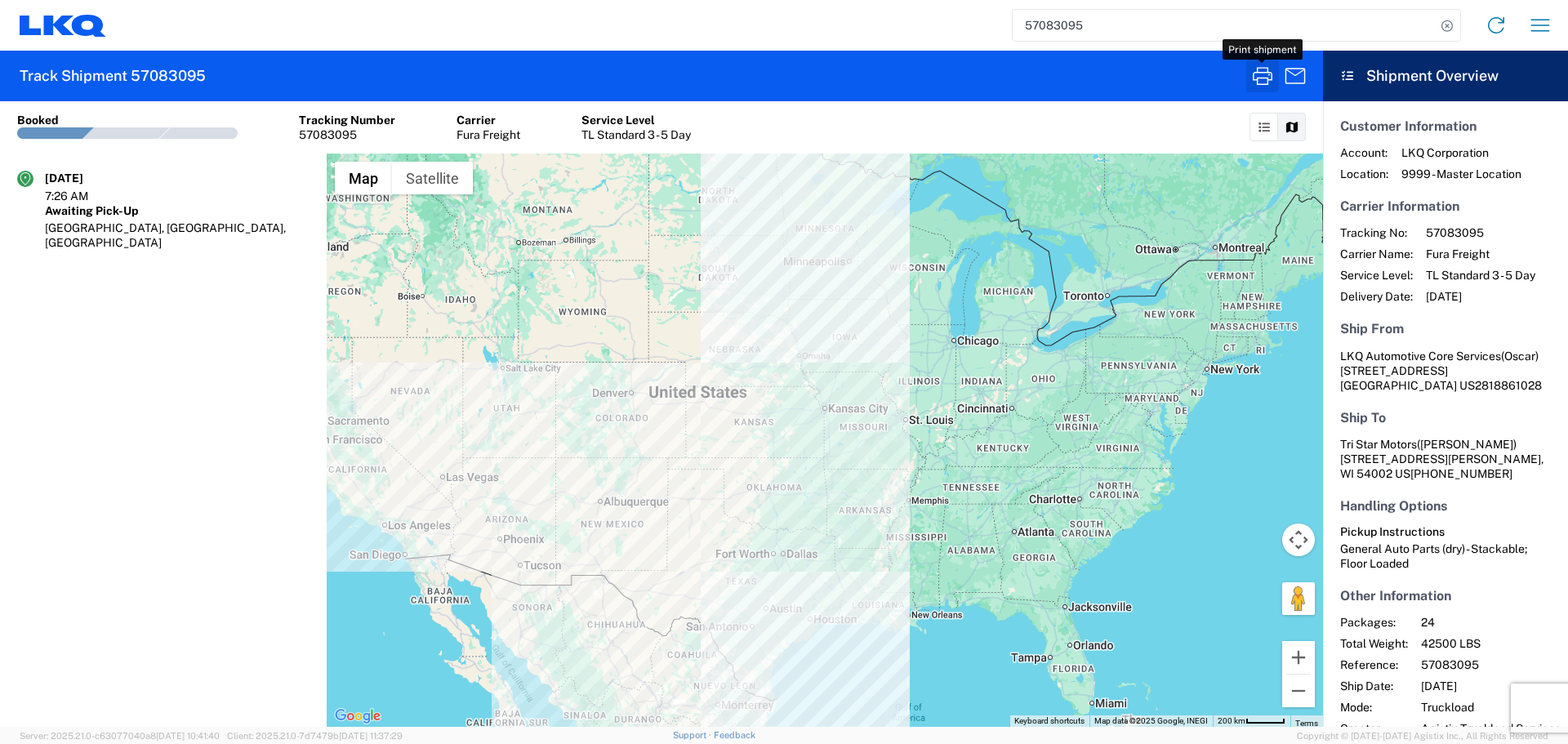
click at [1251, 72] on icon "button" at bounding box center [1263, 76] width 26 height 26
click at [1025, 28] on input "57083095" at bounding box center [1224, 24] width 423 height 31
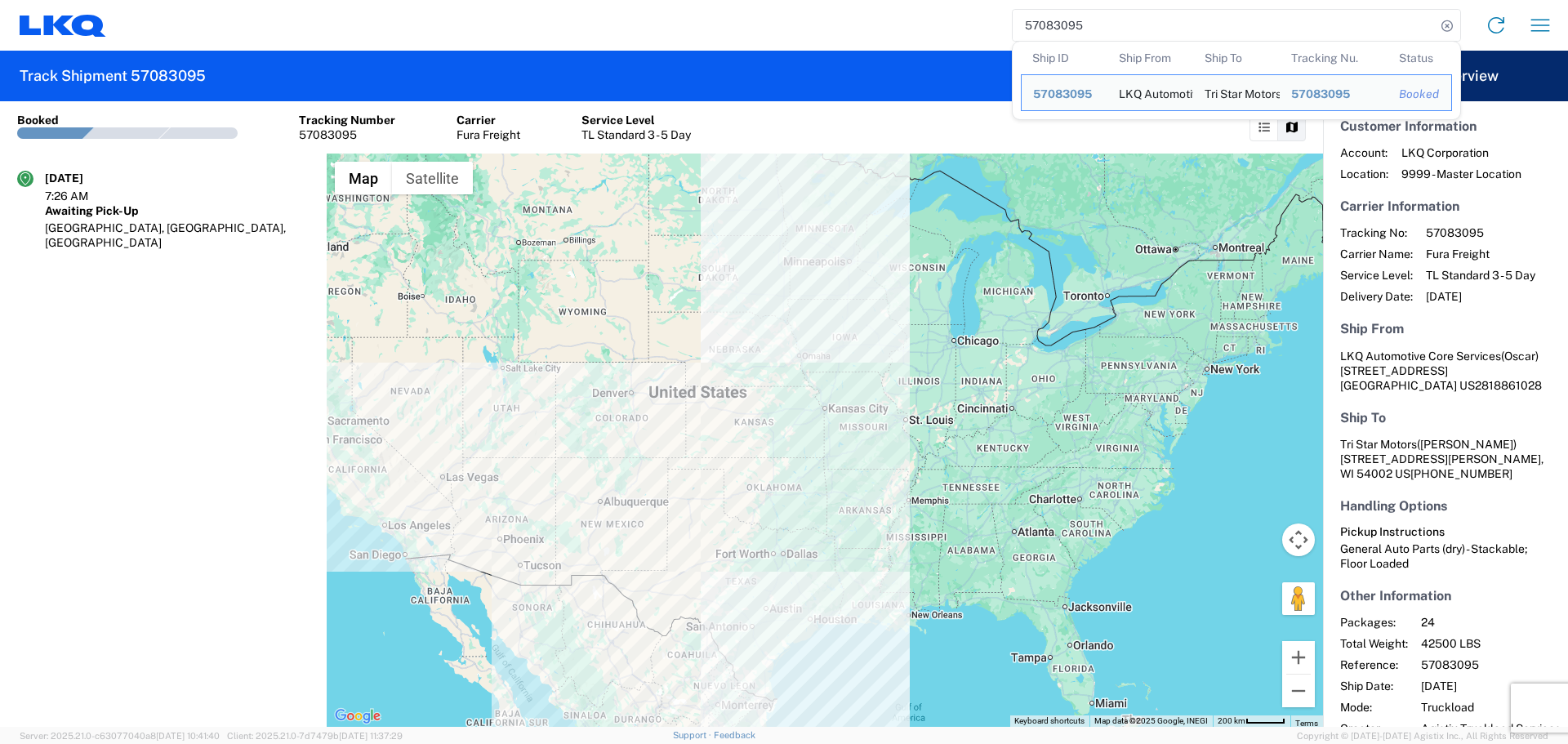
click at [1025, 28] on input "57083095" at bounding box center [1224, 24] width 423 height 31
paste input "125688"
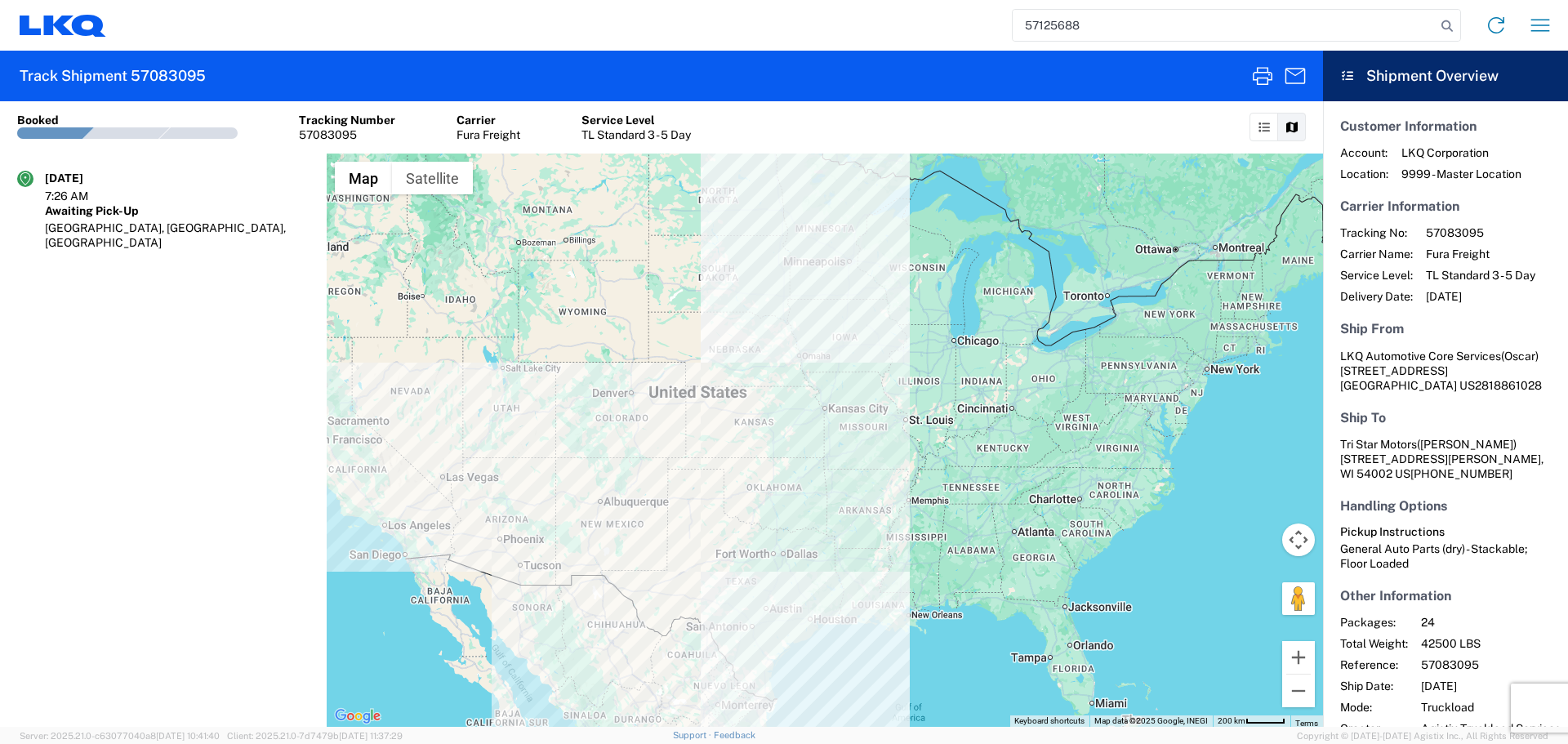
type input "57125688"
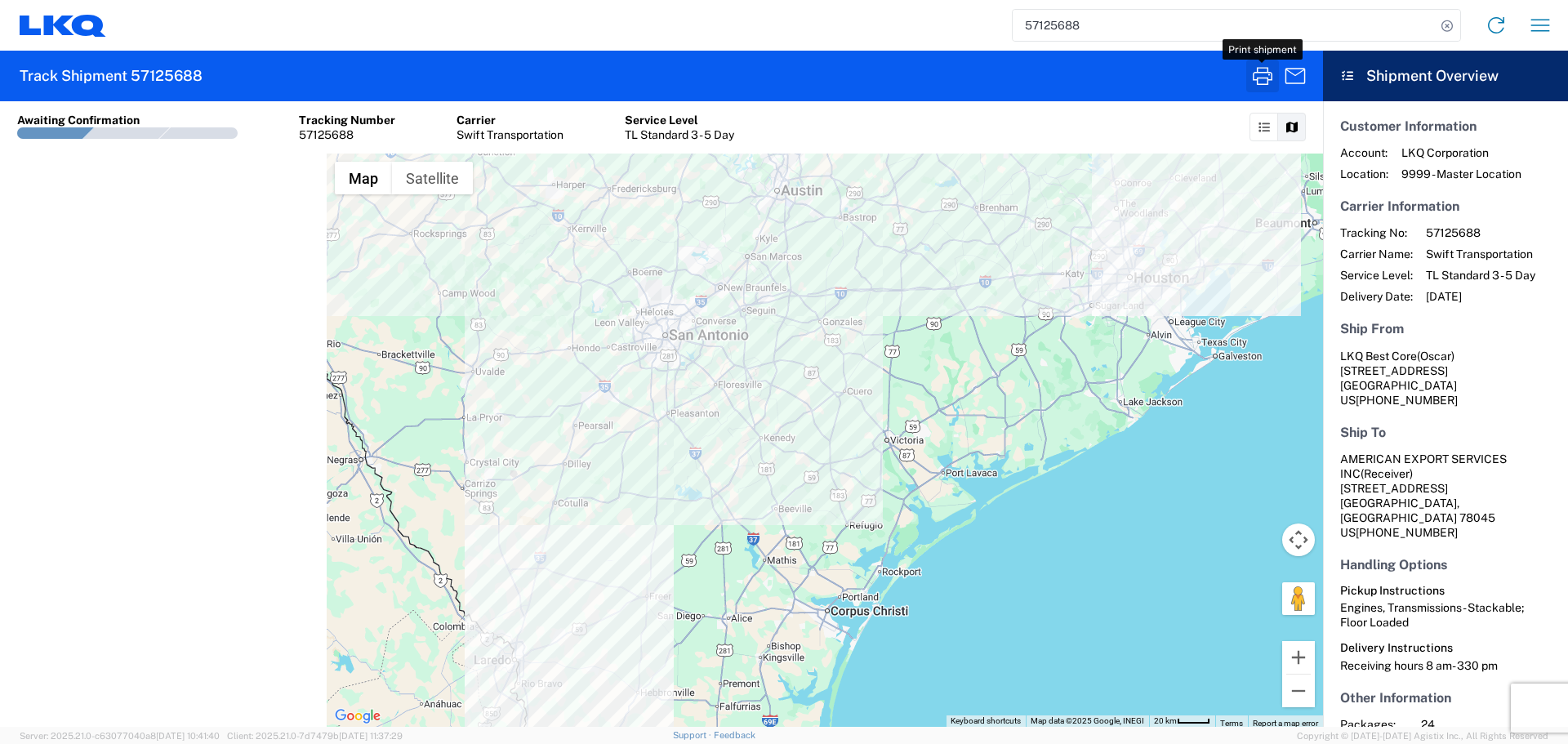
click at [1258, 80] on icon "button" at bounding box center [1263, 76] width 26 height 26
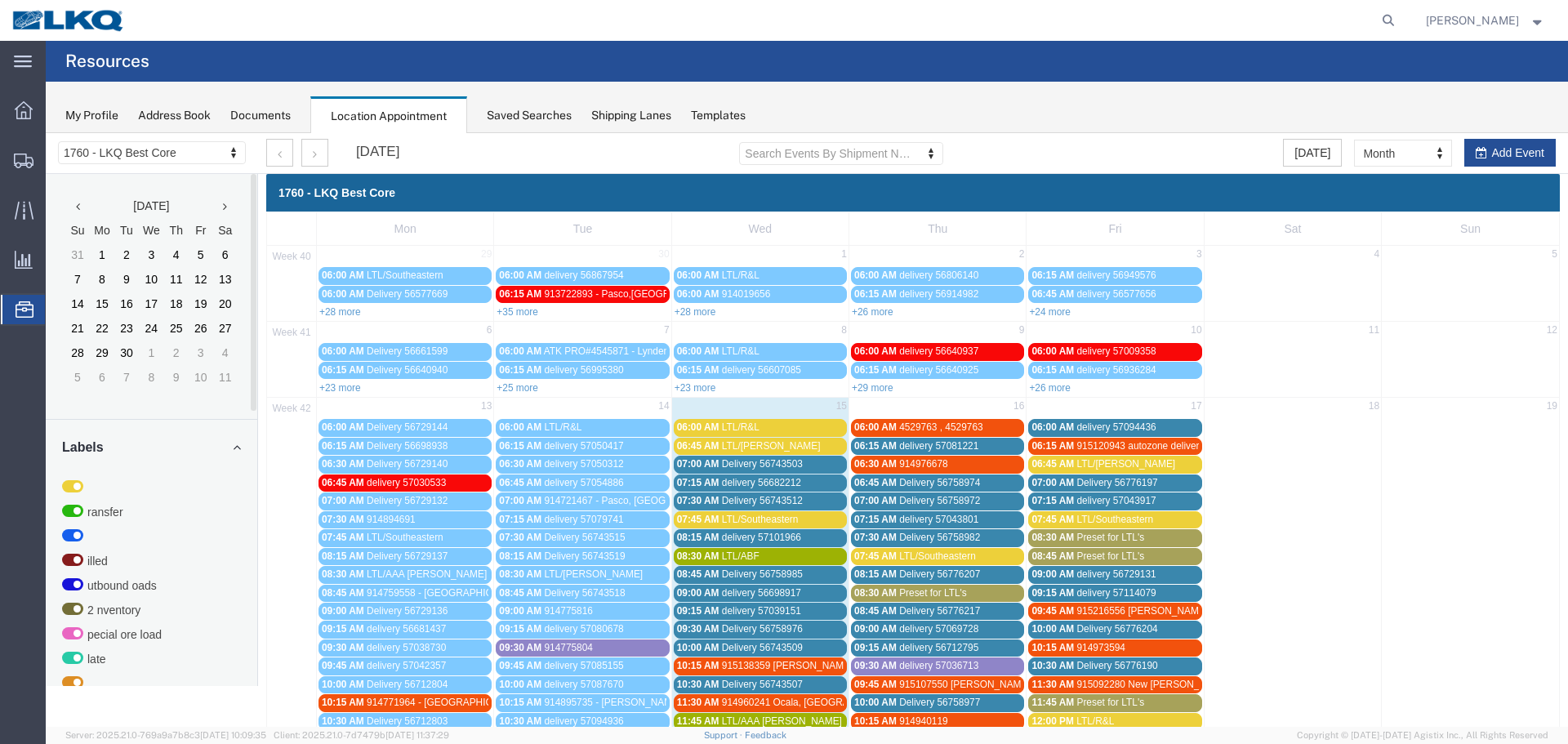
scroll to position [408, 0]
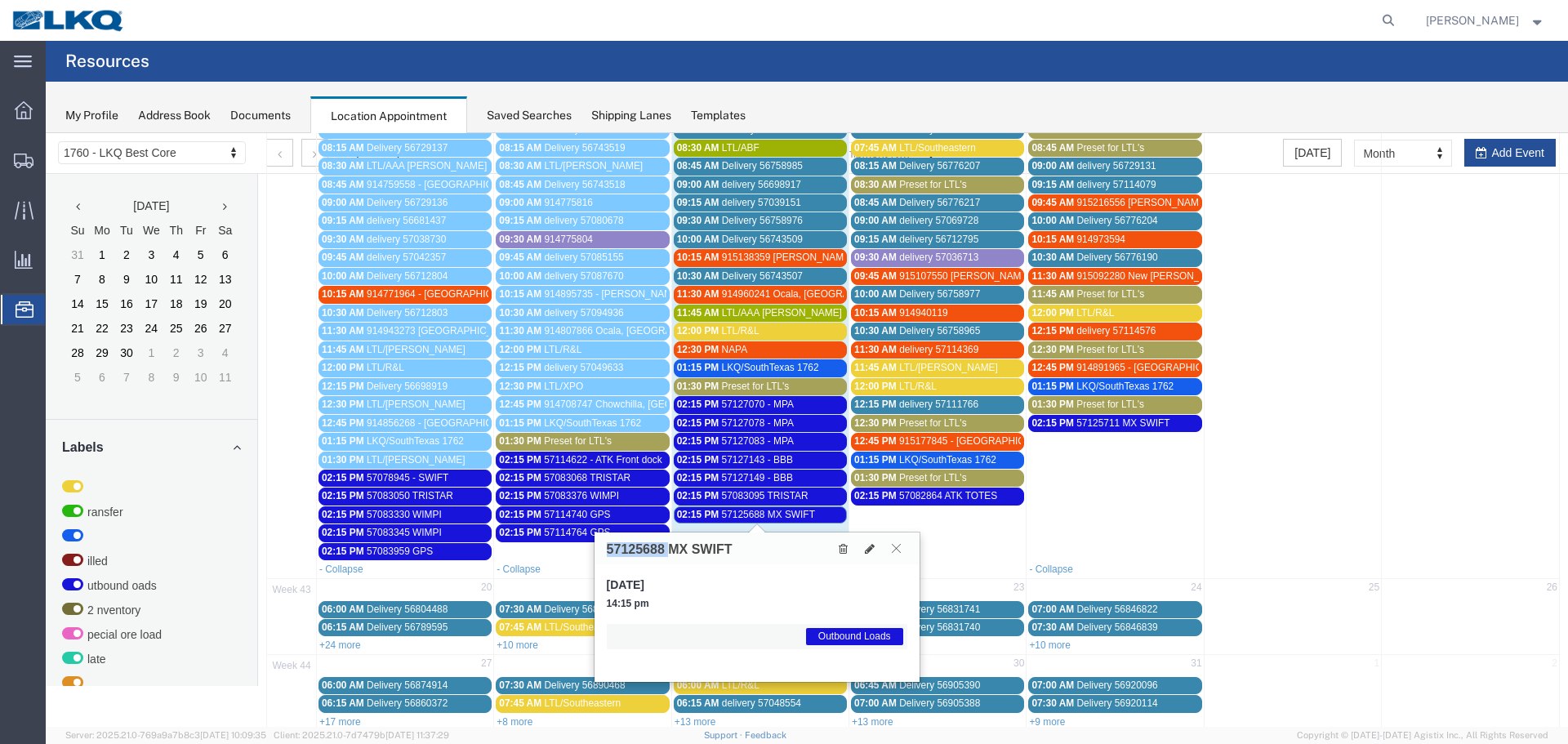
click at [903, 553] on button at bounding box center [896, 548] width 22 height 16
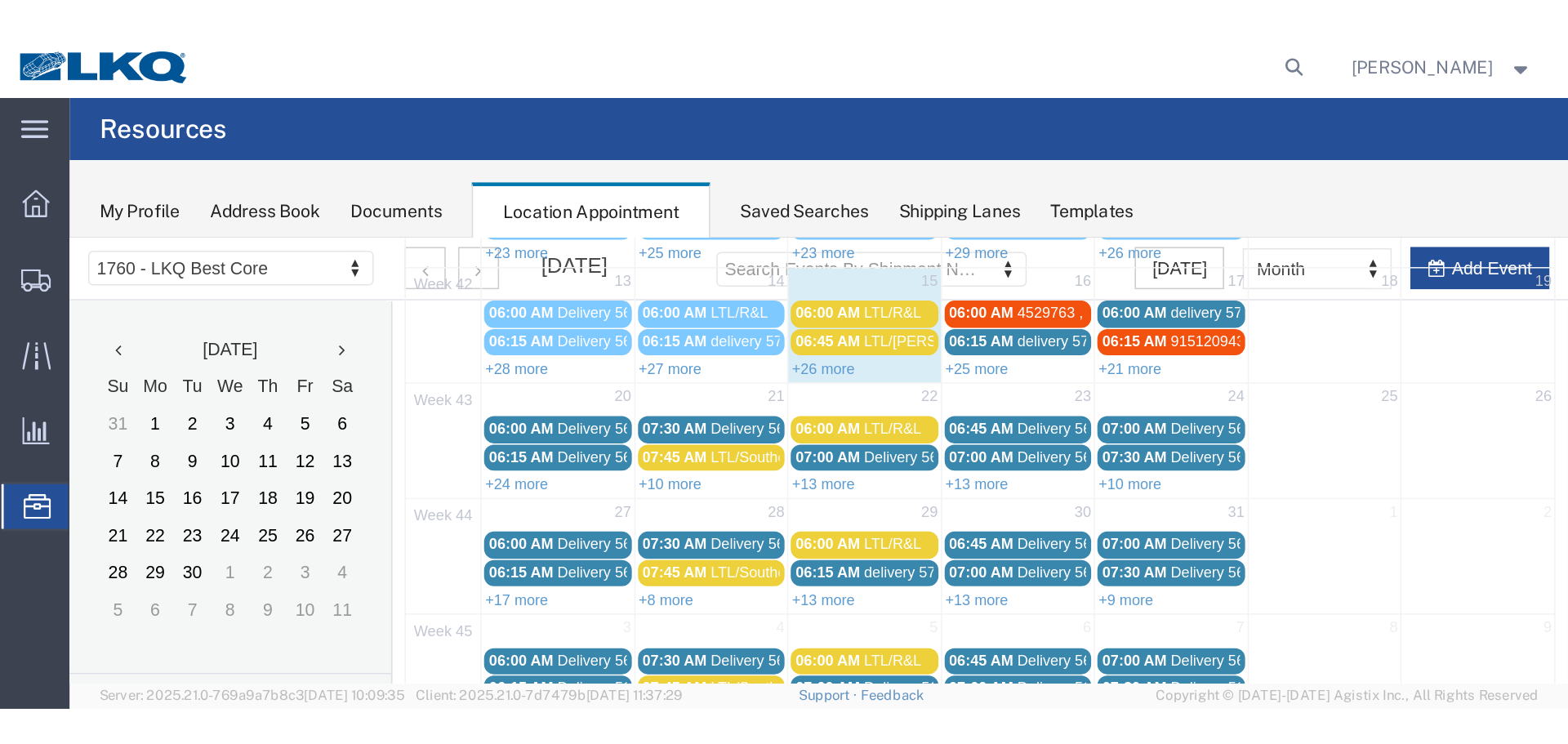
scroll to position [0, 0]
